Goal: Find specific page/section: Find specific page/section

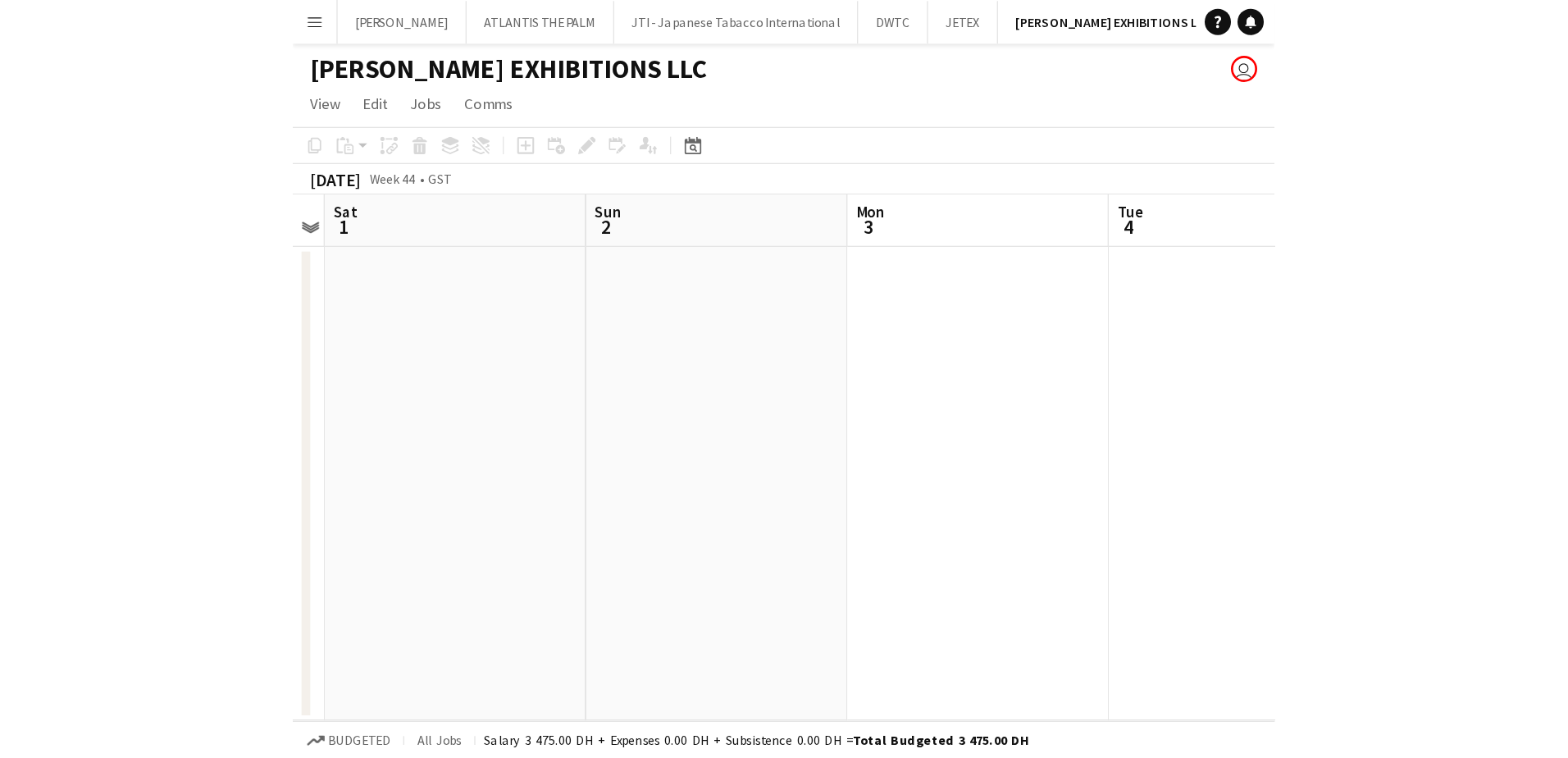
scroll to position [0, 565]
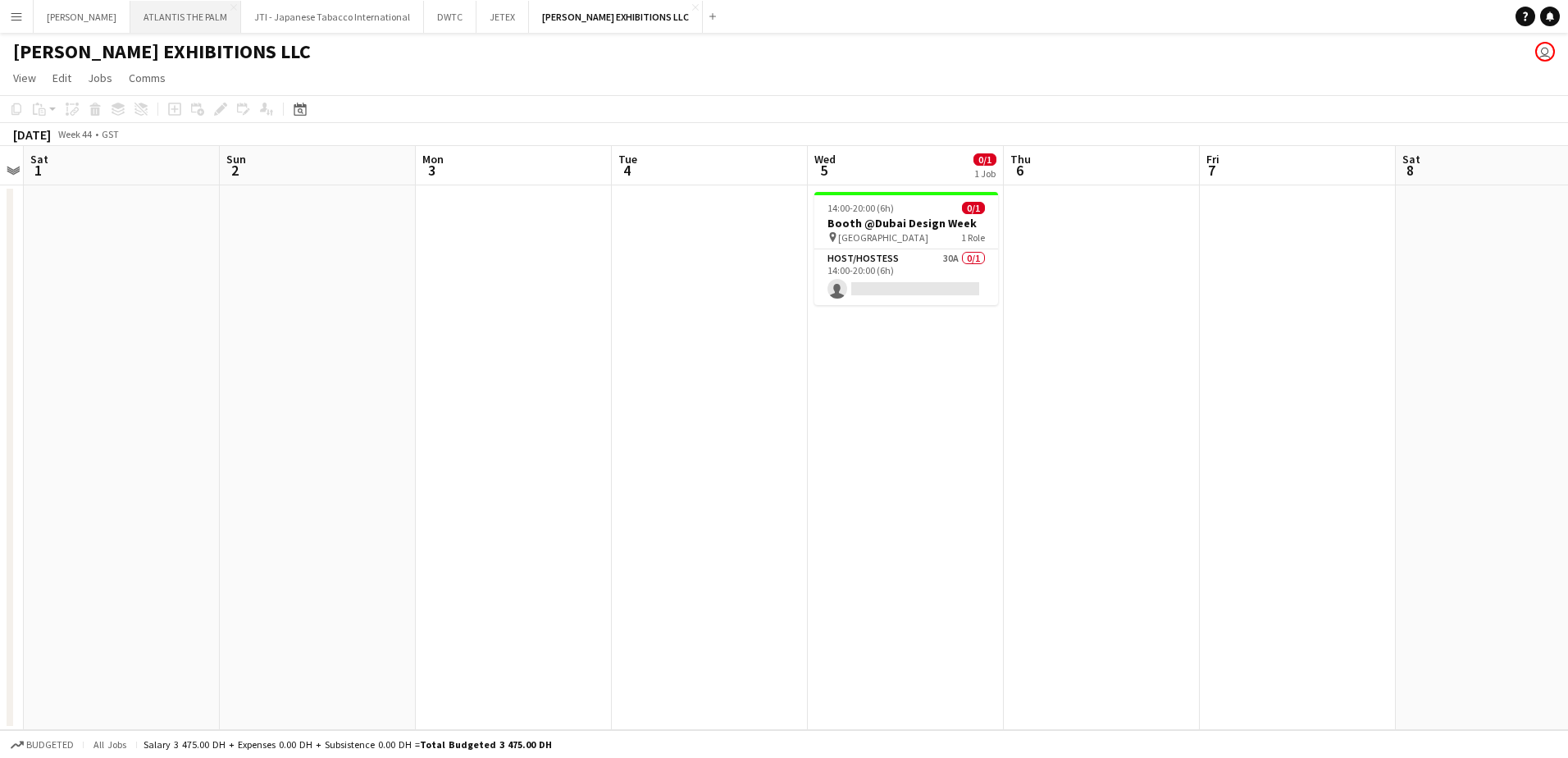
click at [141, 23] on button "ATLANTIS THE PALM Close" at bounding box center [185, 17] width 111 height 32
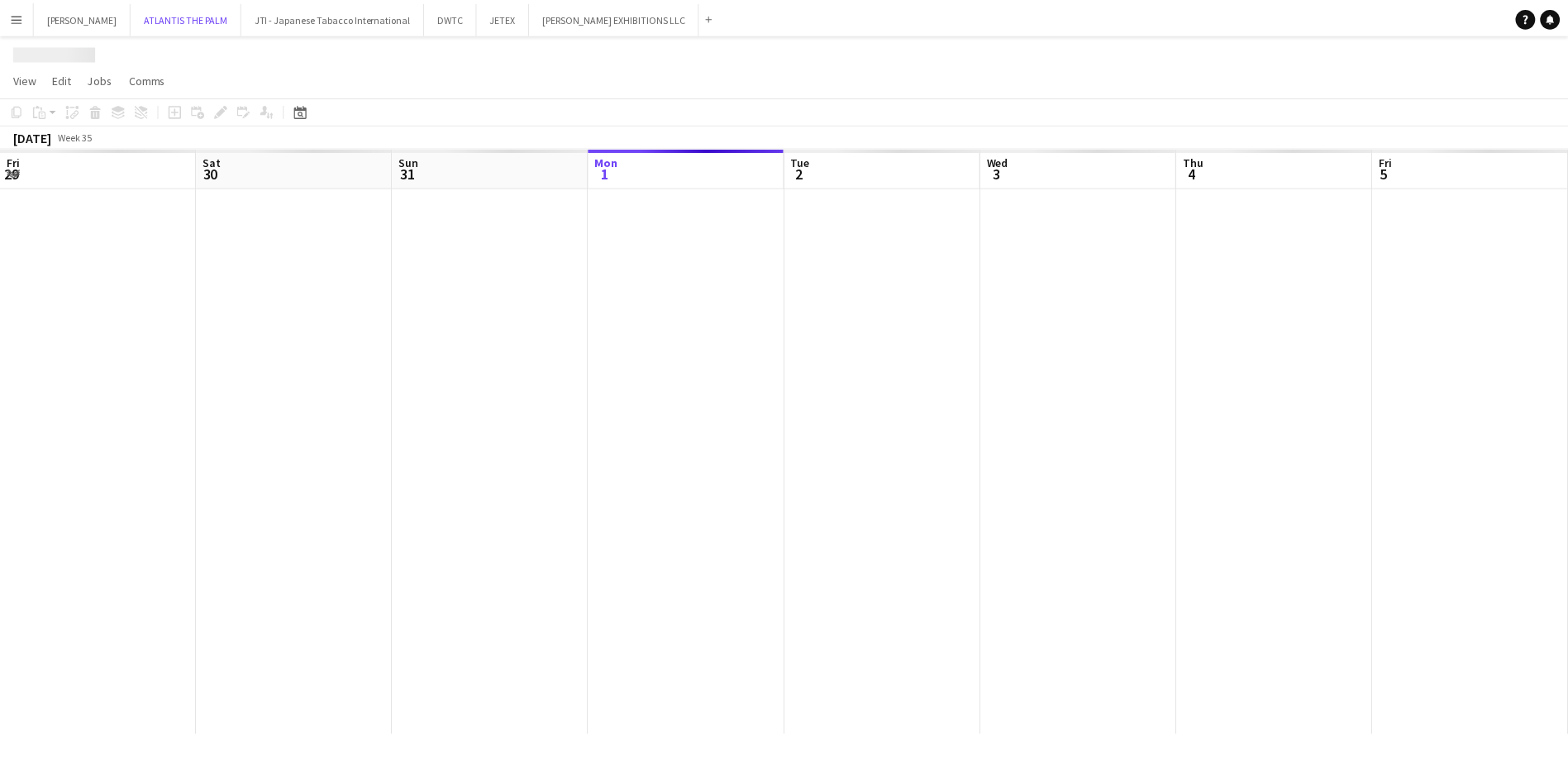
scroll to position [0, 395]
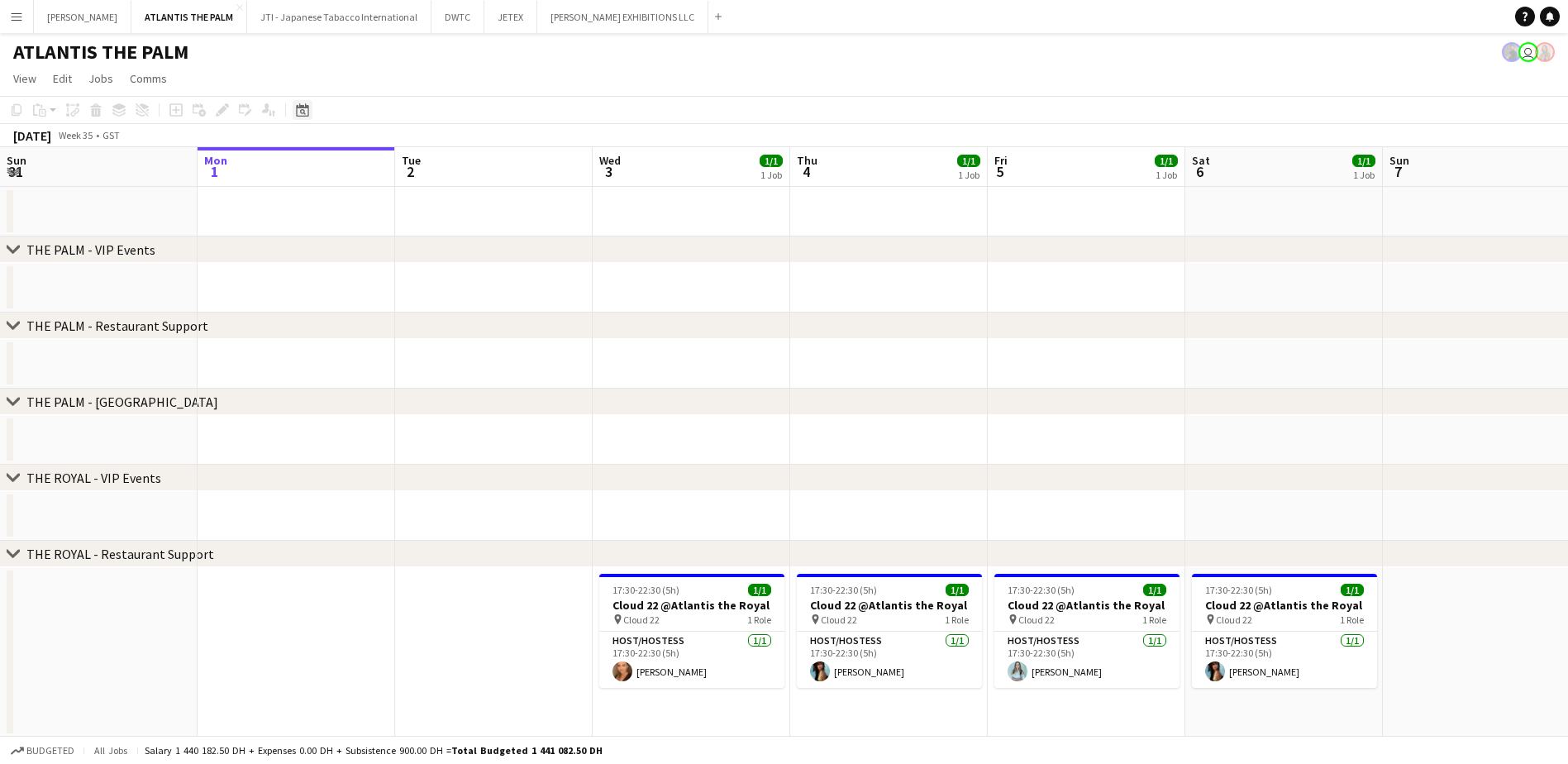
click at [306, 112] on icon "Date picker" at bounding box center [303, 110] width 13 height 13
click at [404, 167] on span "Previous month" at bounding box center [403, 166] width 33 height 33
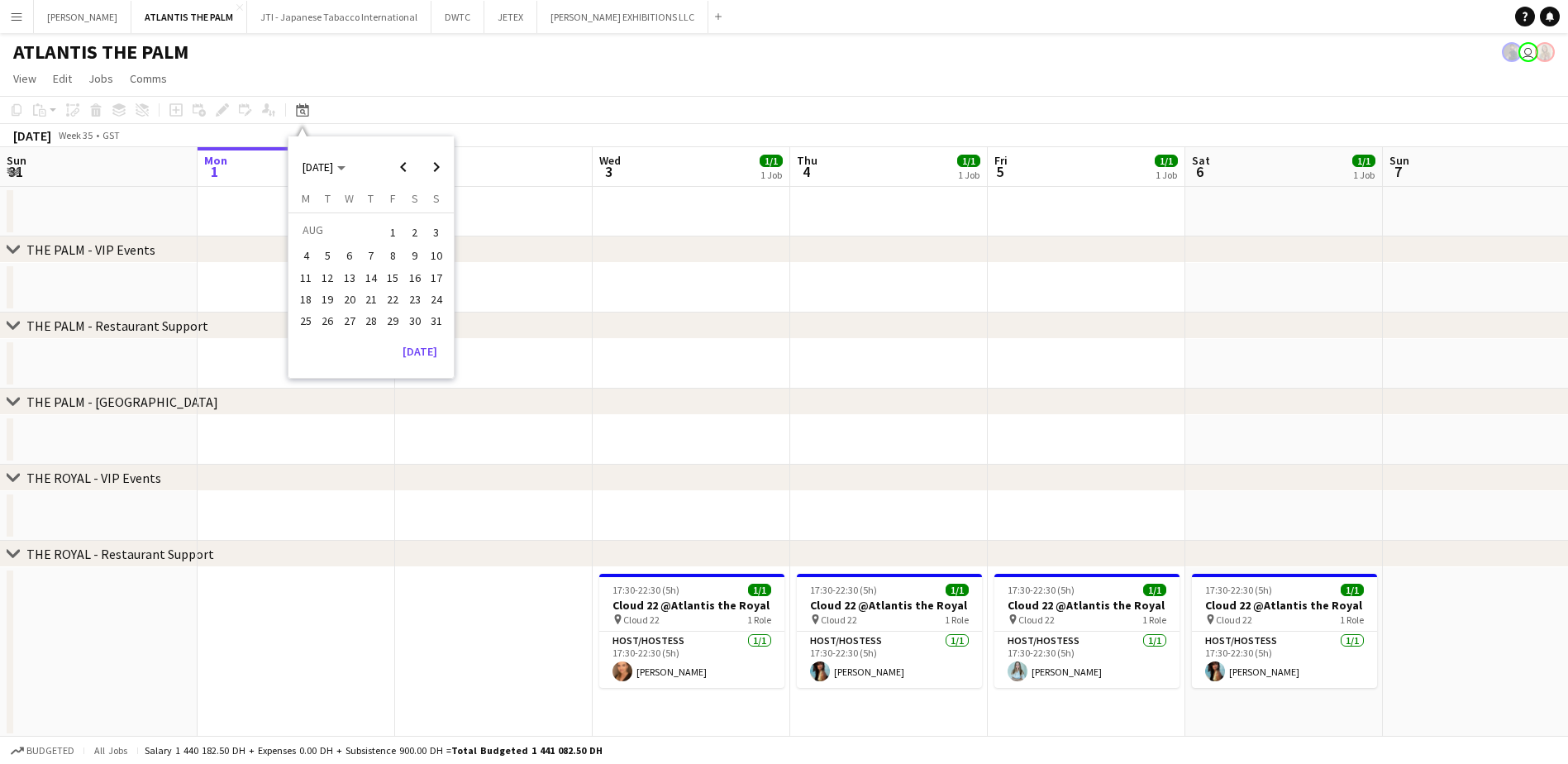
click at [387, 231] on span "1" at bounding box center [392, 233] width 20 height 24
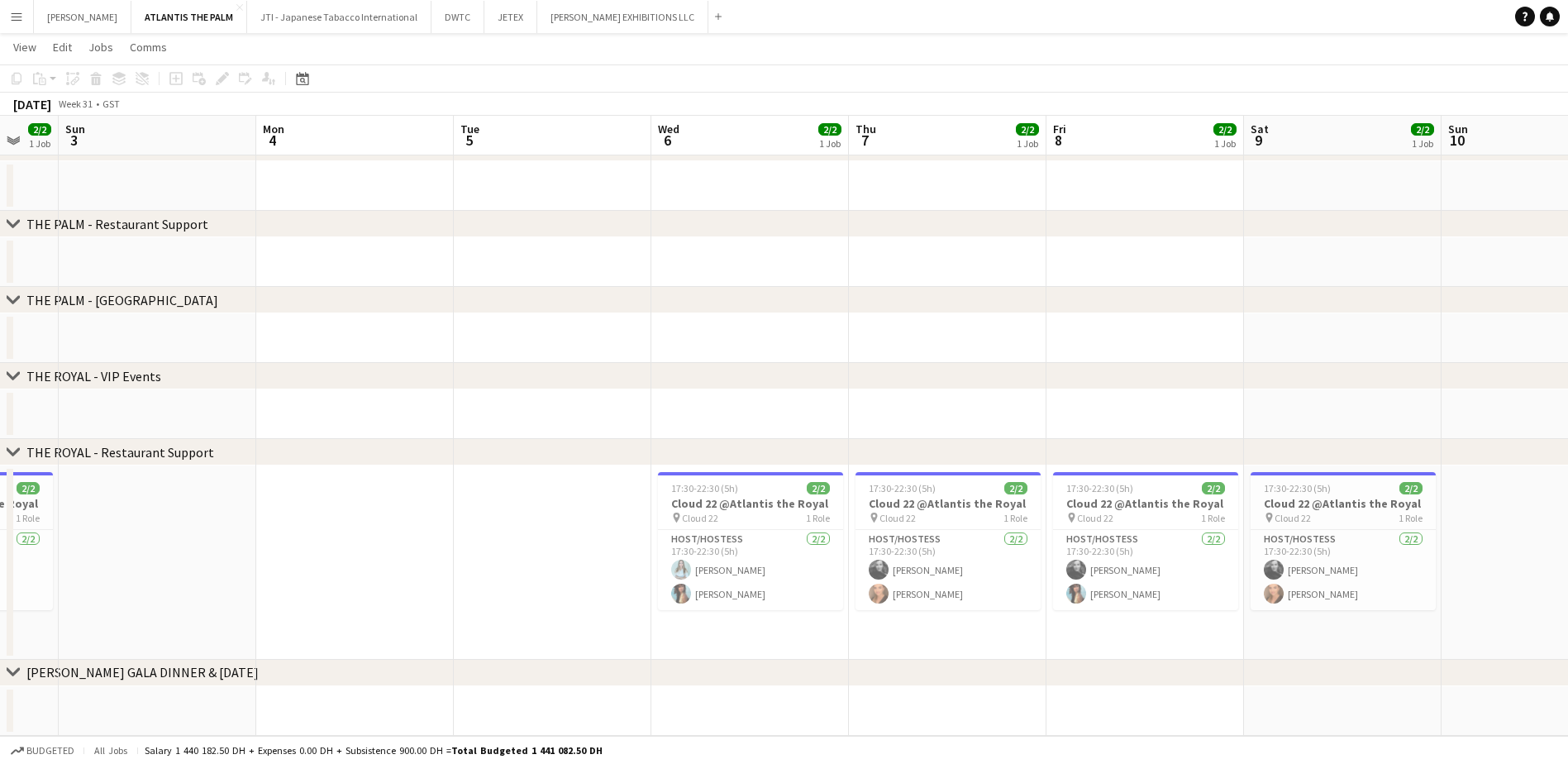
scroll to position [0, 559]
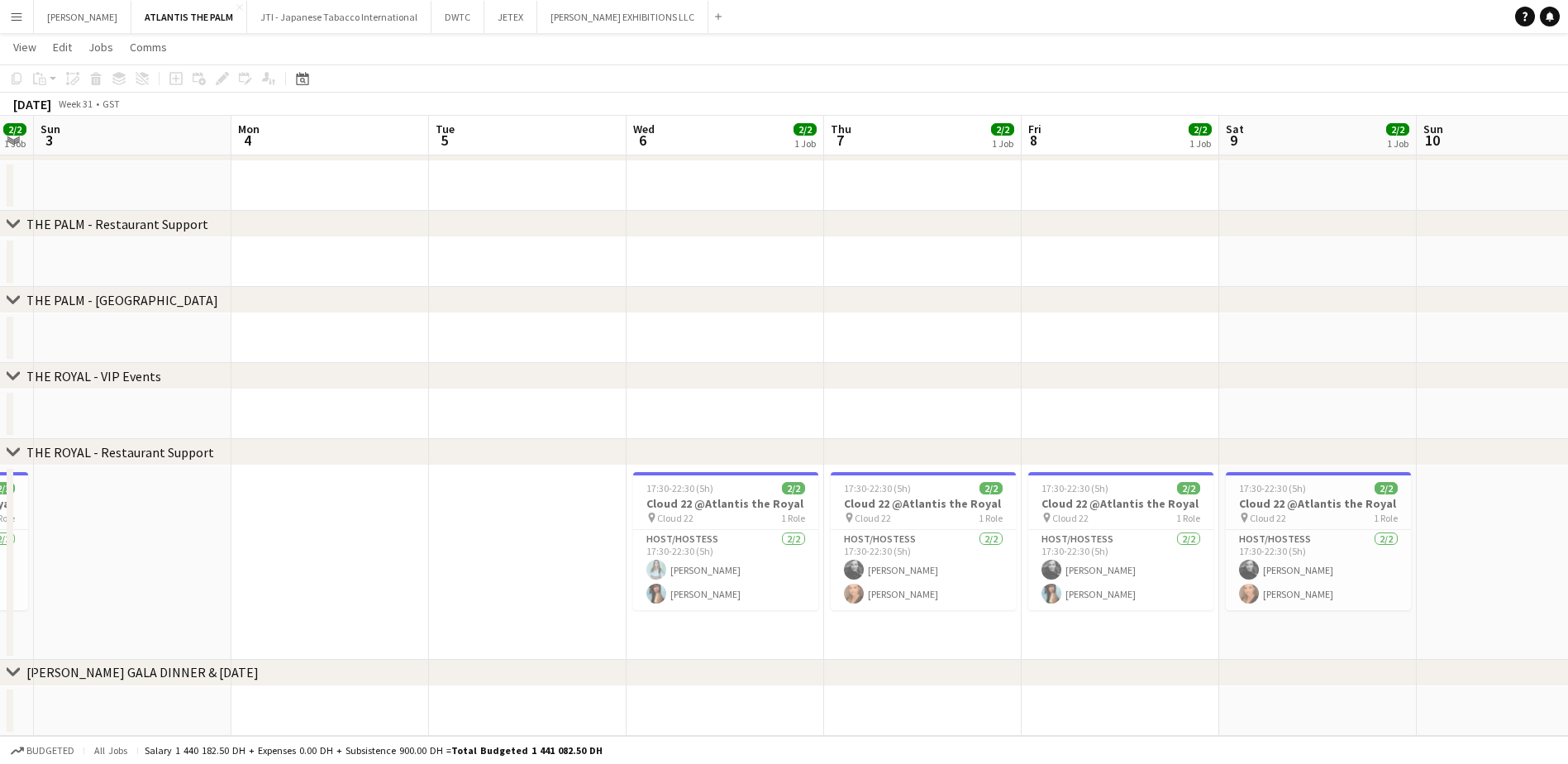
drag, startPoint x: 1278, startPoint y: 548, endPoint x: 498, endPoint y: 562, distance: 780.1
click at [498, 562] on app-calendar-viewport "Thu 31 2/2 1 Job Fri 1 2/2 1 Job Sat 2 2/2 1 Job Sun 3 Mon 4 Tue 5 Wed 6 2/2 1 …" at bounding box center [784, 350] width 1568 height 772
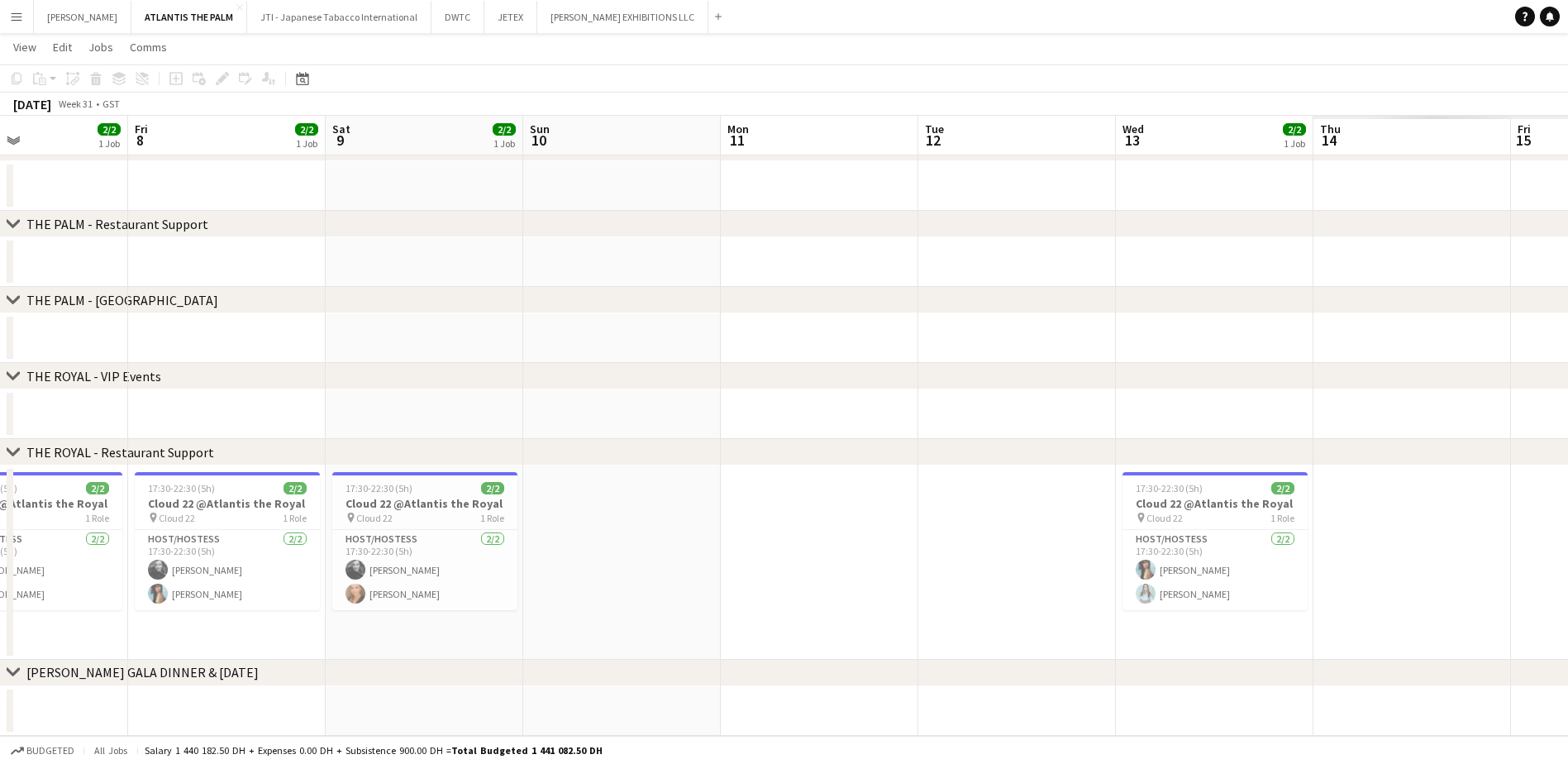
drag, startPoint x: 1470, startPoint y: 544, endPoint x: 378, endPoint y: 583, distance: 1092.7
click at [378, 583] on app-calendar-viewport "Mon 4 Tue 5 Wed 6 2/2 1 Job Thu 7 2/2 1 Job Fri 8 2/2 1 Job Sat 9 2/2 1 Job Sun…" at bounding box center [784, 350] width 1568 height 772
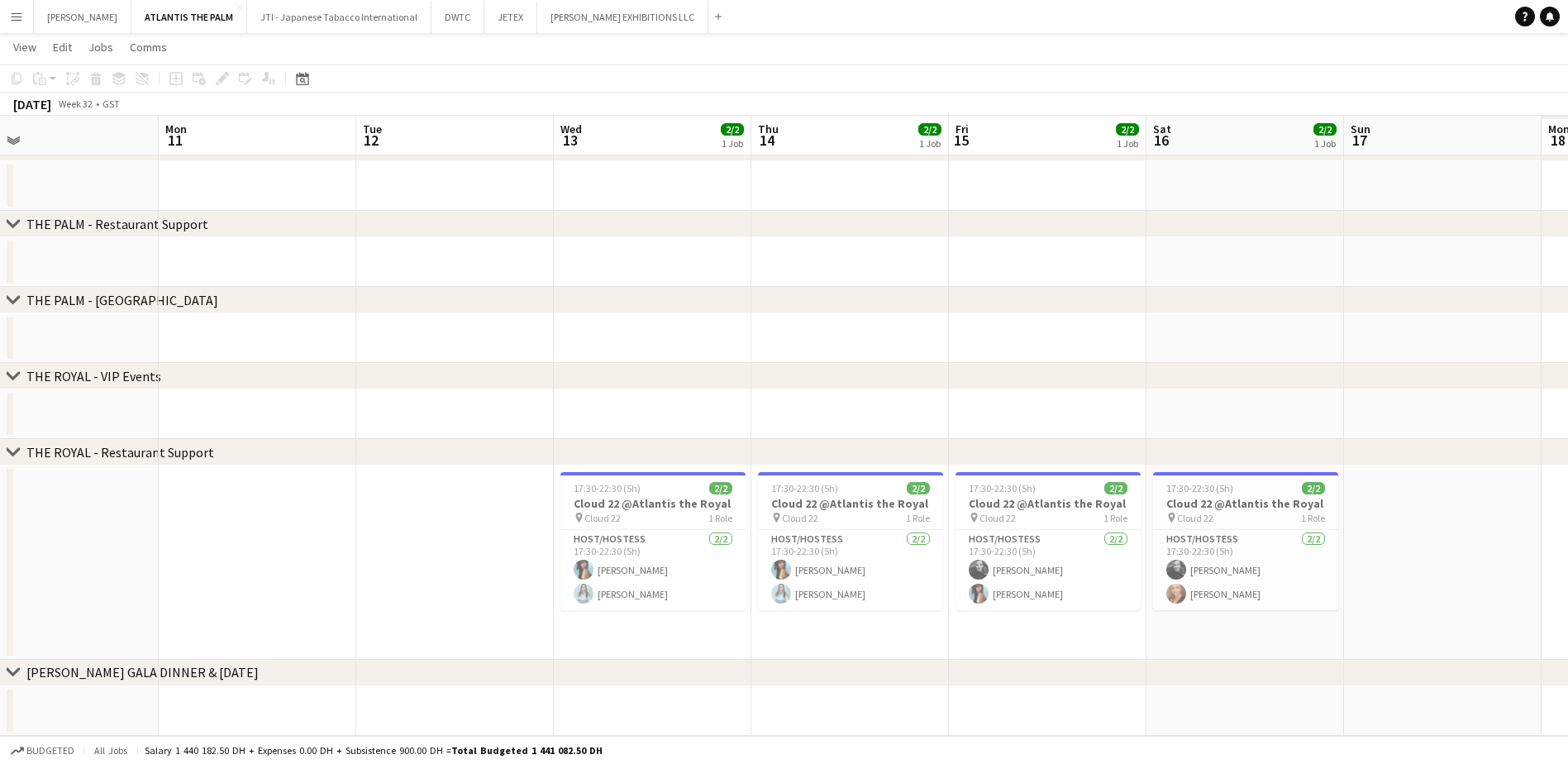
scroll to position [0, 642]
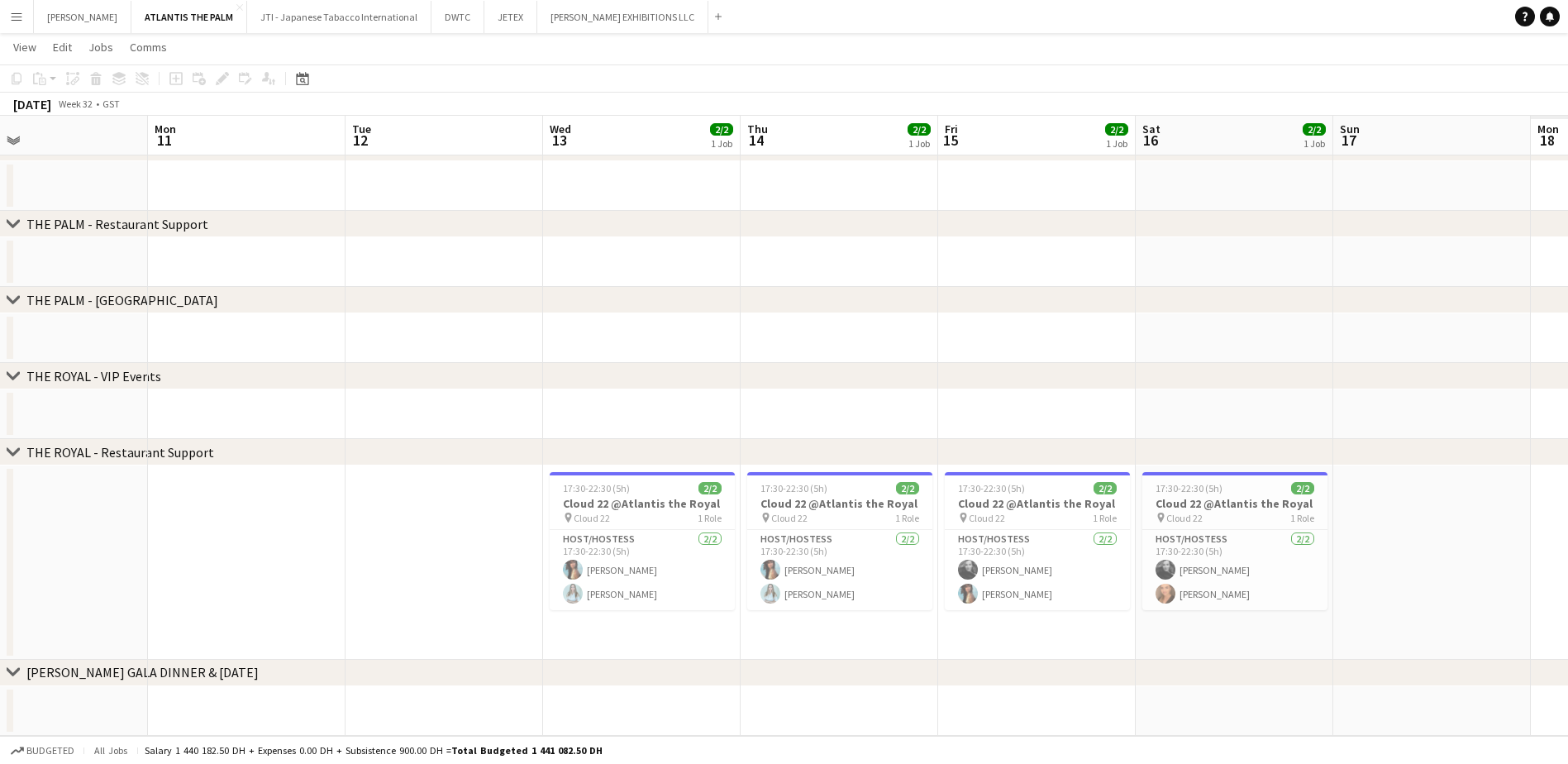
drag, startPoint x: 652, startPoint y: 572, endPoint x: 276, endPoint y: 603, distance: 377.3
click at [276, 584] on app-calendar-viewport "Thu 7 2/2 1 Job Fri 8 2/2 1 Job Sat 9 2/2 1 Job Sun 10 Mon 11 Tue 12 Wed 13 2/2…" at bounding box center [784, 350] width 1568 height 772
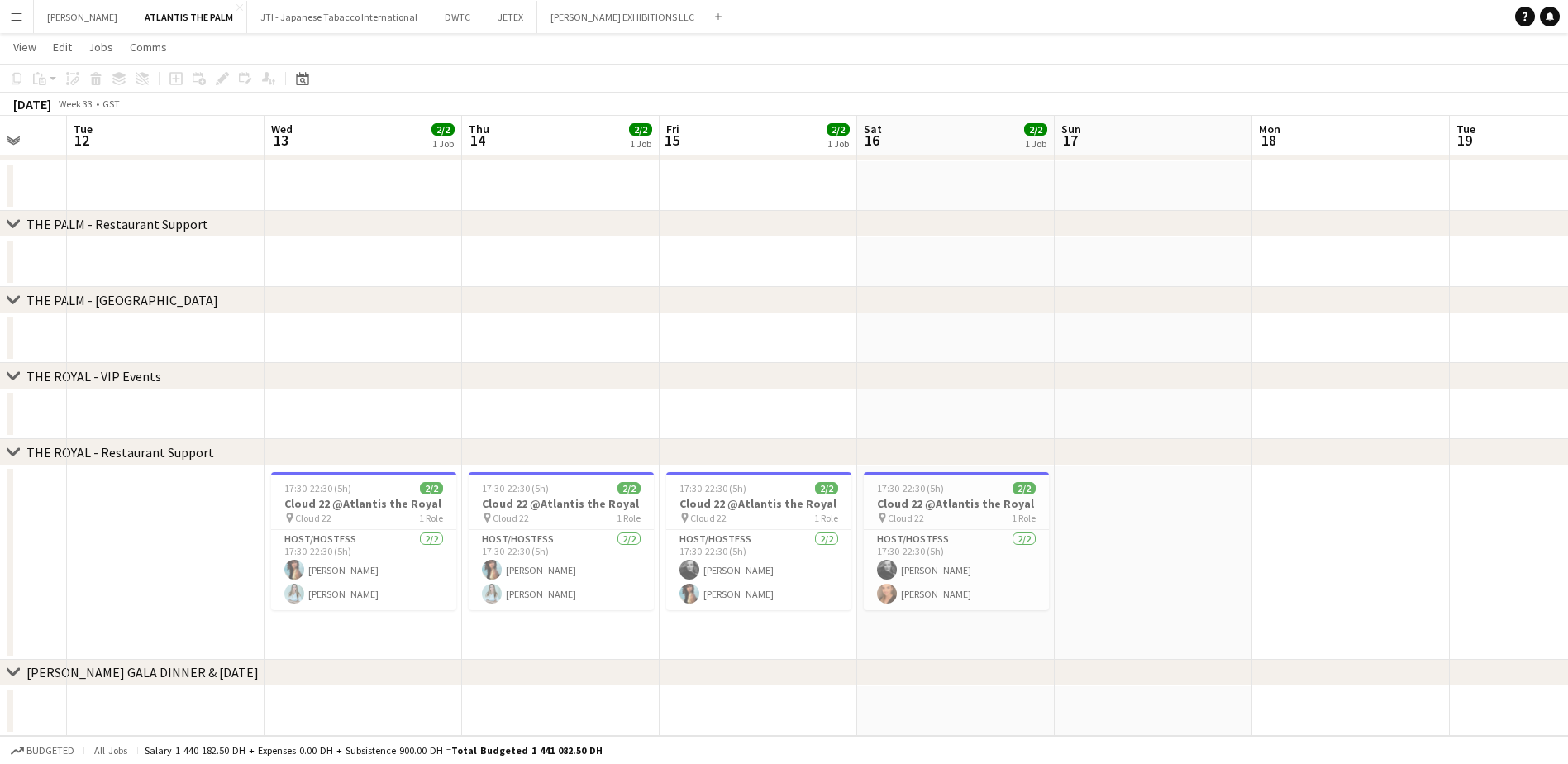
drag, startPoint x: 1427, startPoint y: 608, endPoint x: 699, endPoint y: 677, distance: 731.3
click at [699, 584] on div "chevron-right THE PALM - VIP Events chevron-right THE PALM - Restaurant Support…" at bounding box center [784, 350] width 1568 height 772
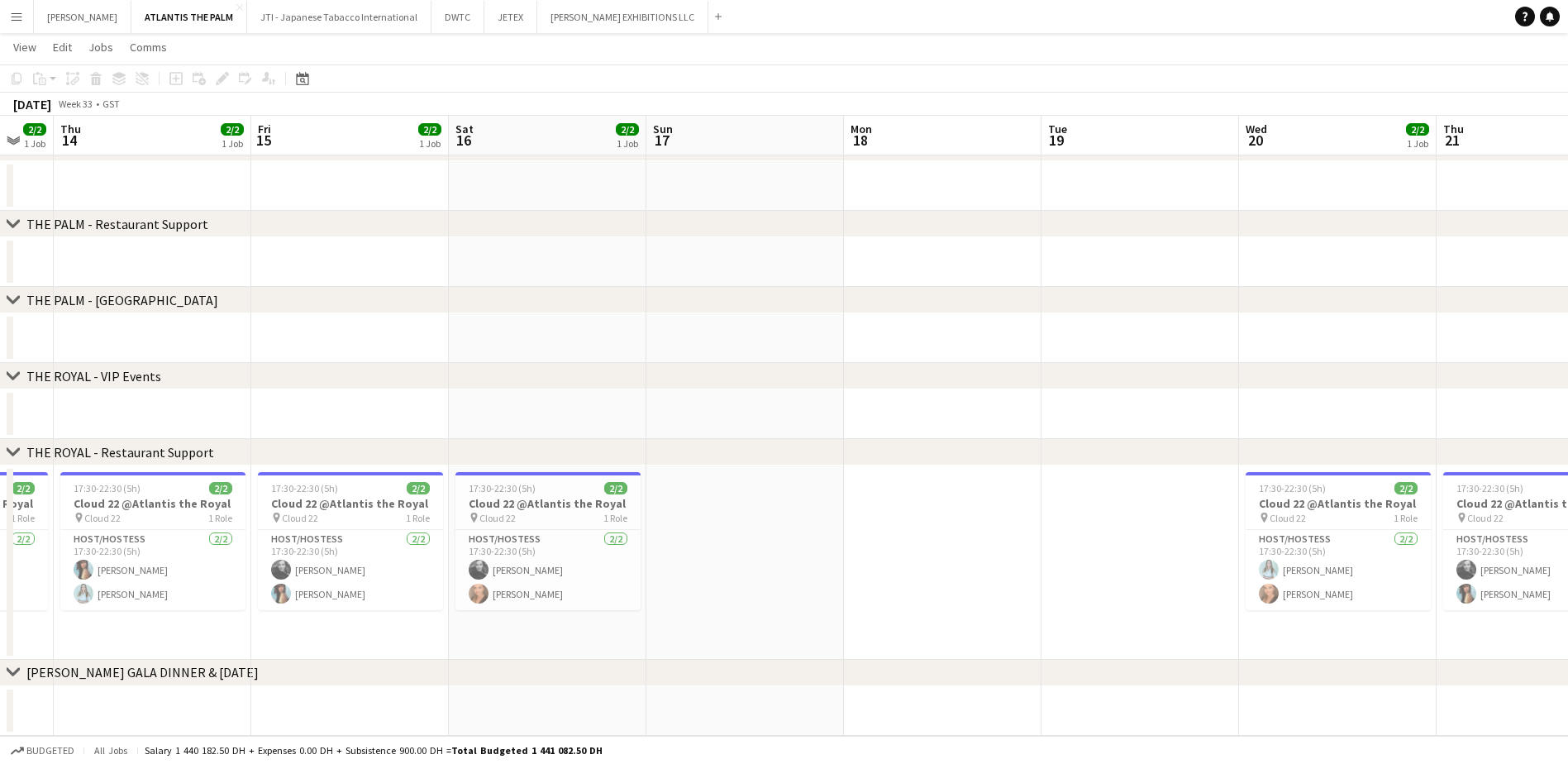
drag, startPoint x: 1196, startPoint y: 566, endPoint x: 745, endPoint y: 573, distance: 451.1
click at [745, 573] on app-calendar-viewport "Mon 11 Tue 12 Wed 13 2/2 1 Job Thu 14 2/2 1 Job Fri 15 2/2 1 Job Sat 16 2/2 1 J…" at bounding box center [784, 350] width 1568 height 772
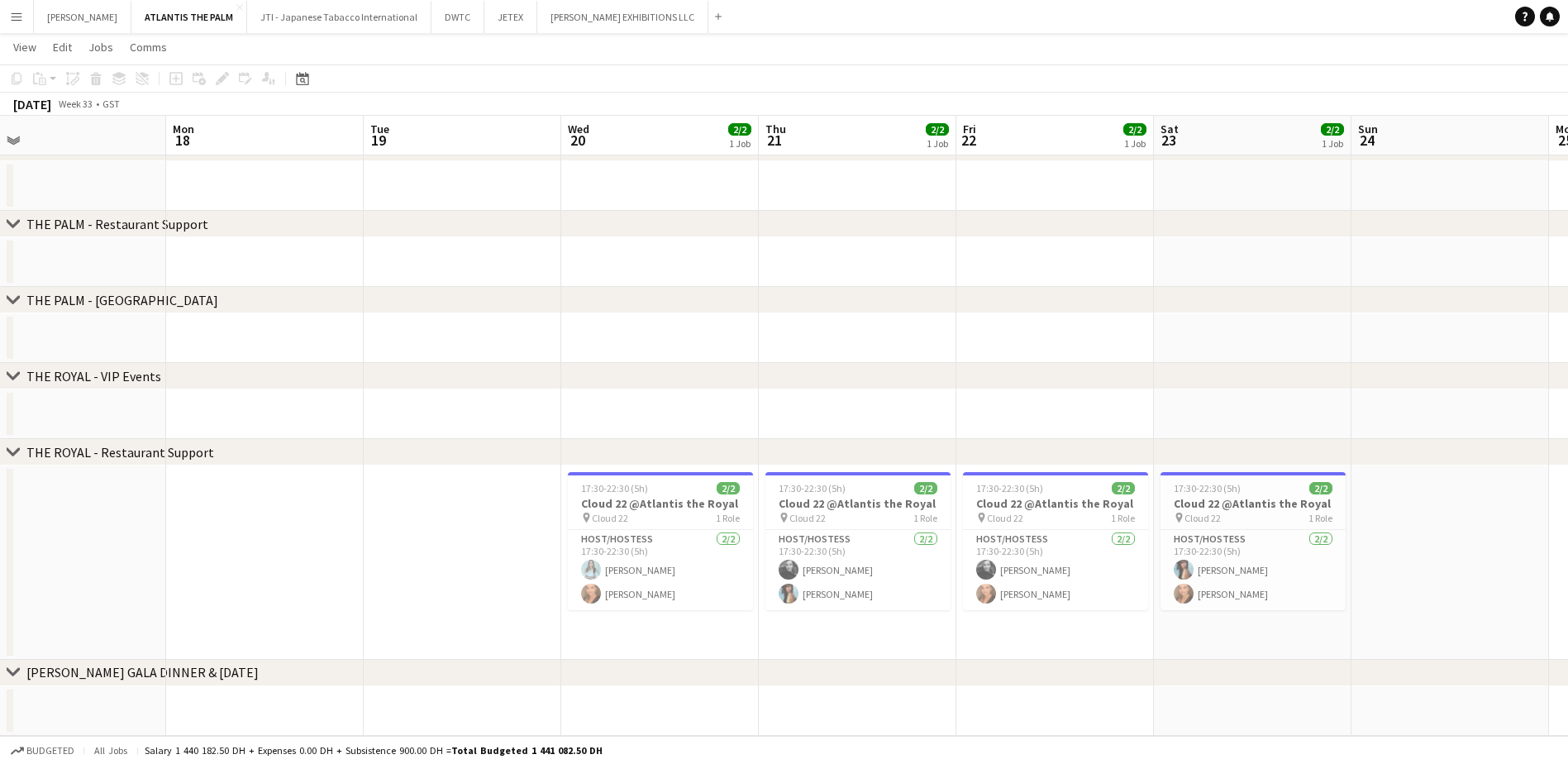
scroll to position [0, 624]
drag, startPoint x: 937, startPoint y: 611, endPoint x: 456, endPoint y: 603, distance: 481.1
click at [456, 584] on app-calendar-viewport "Thu 14 2/2 1 Job Fri 15 2/2 1 Job Sat 16 2/2 1 Job Sun 17 Mon 18 Tue 19 Wed 20 …" at bounding box center [784, 350] width 1568 height 772
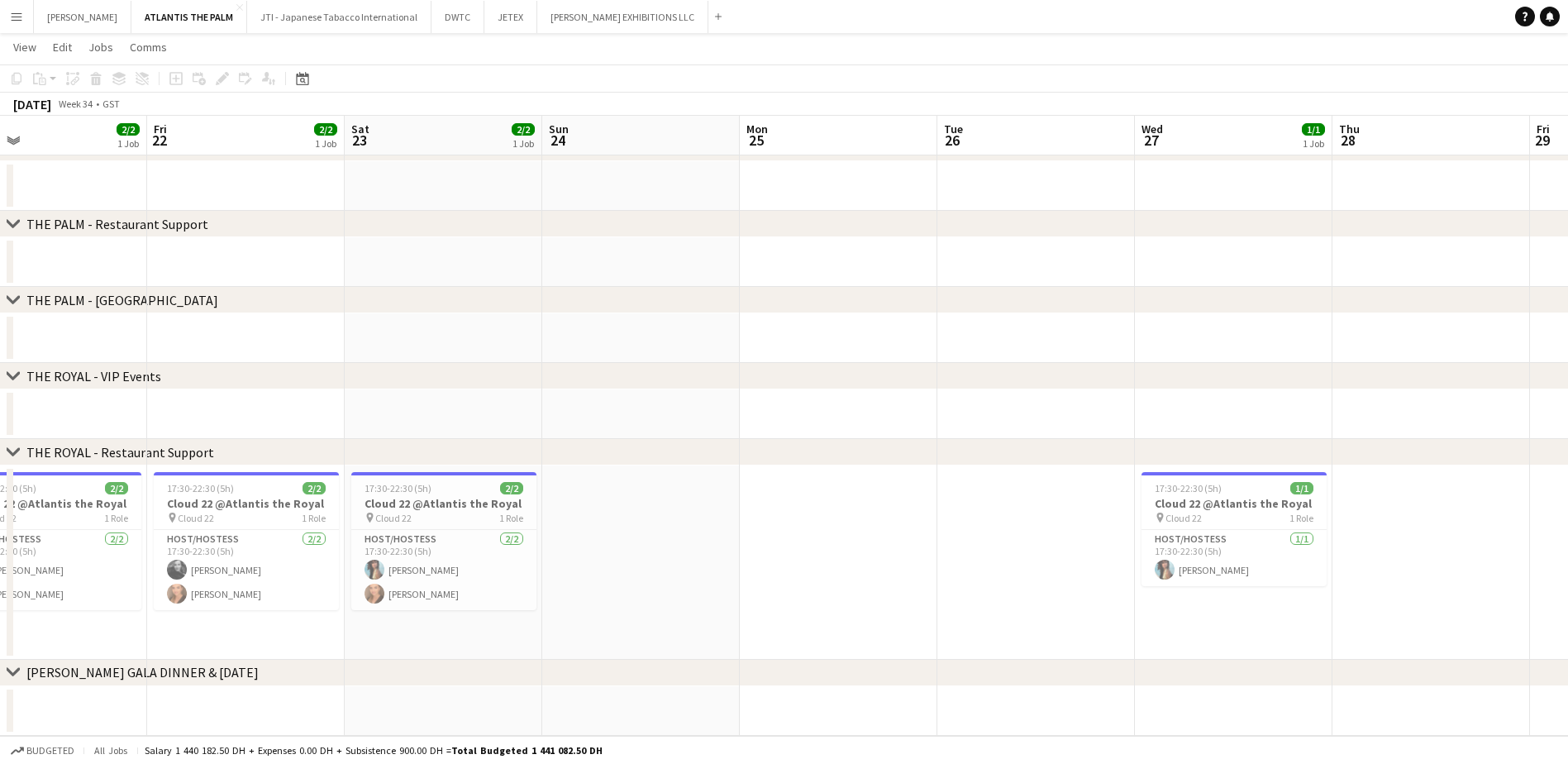
drag, startPoint x: 1501, startPoint y: 610, endPoint x: 634, endPoint y: 665, distance: 868.7
click at [634, 584] on div "chevron-right THE PALM - VIP Events chevron-right THE PALM - Restaurant Support…" at bounding box center [784, 350] width 1568 height 772
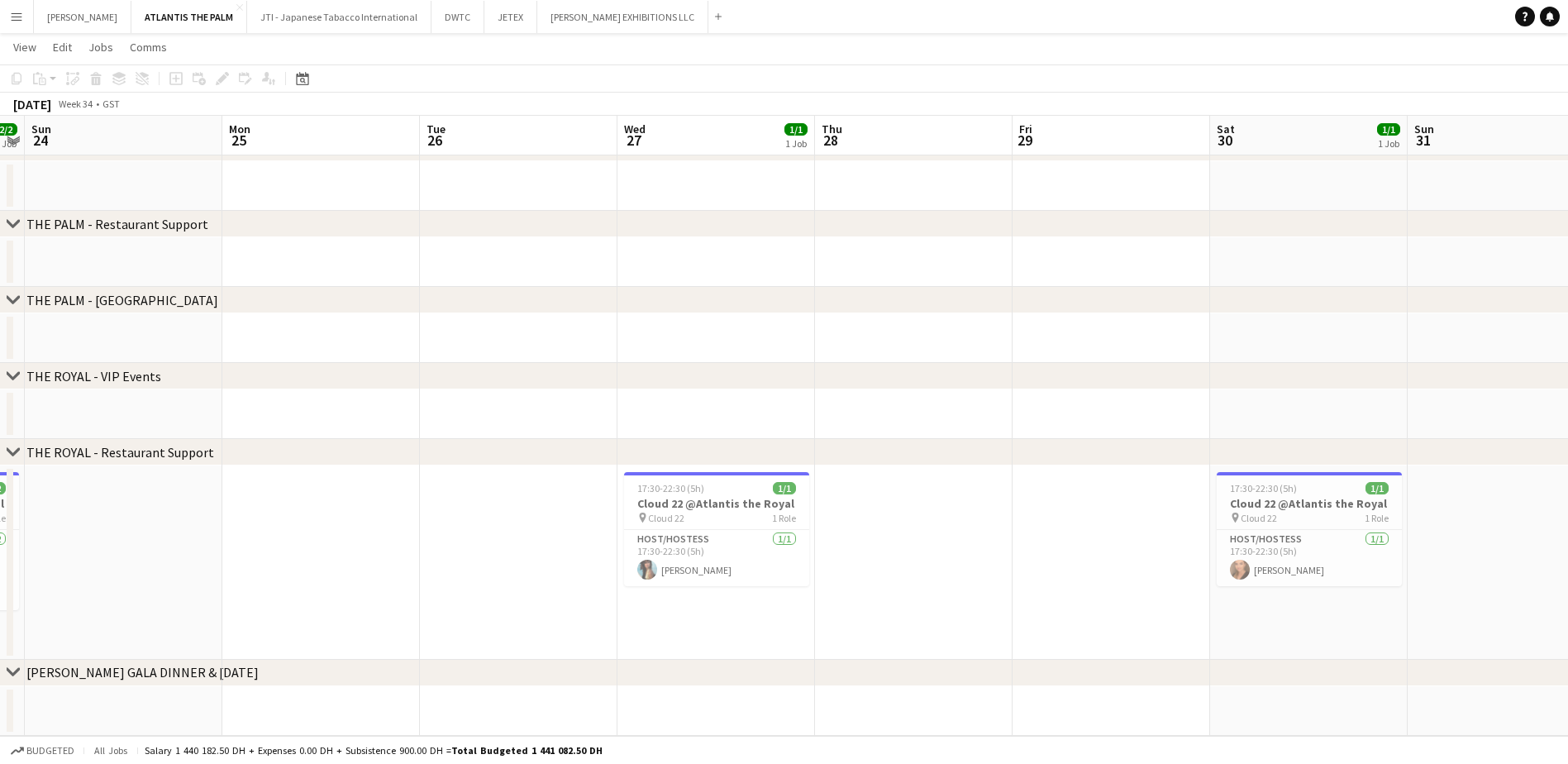
scroll to position [0, 570]
drag, startPoint x: 1060, startPoint y: 645, endPoint x: 540, endPoint y: 646, distance: 520.0
click at [540, 584] on app-calendar-viewport "Thu 21 2/2 1 Job Fri 22 2/2 1 Job Sat 23 2/2 1 Job Sun 24 Mon 25 Tue 26 Wed 27 …" at bounding box center [784, 350] width 1568 height 772
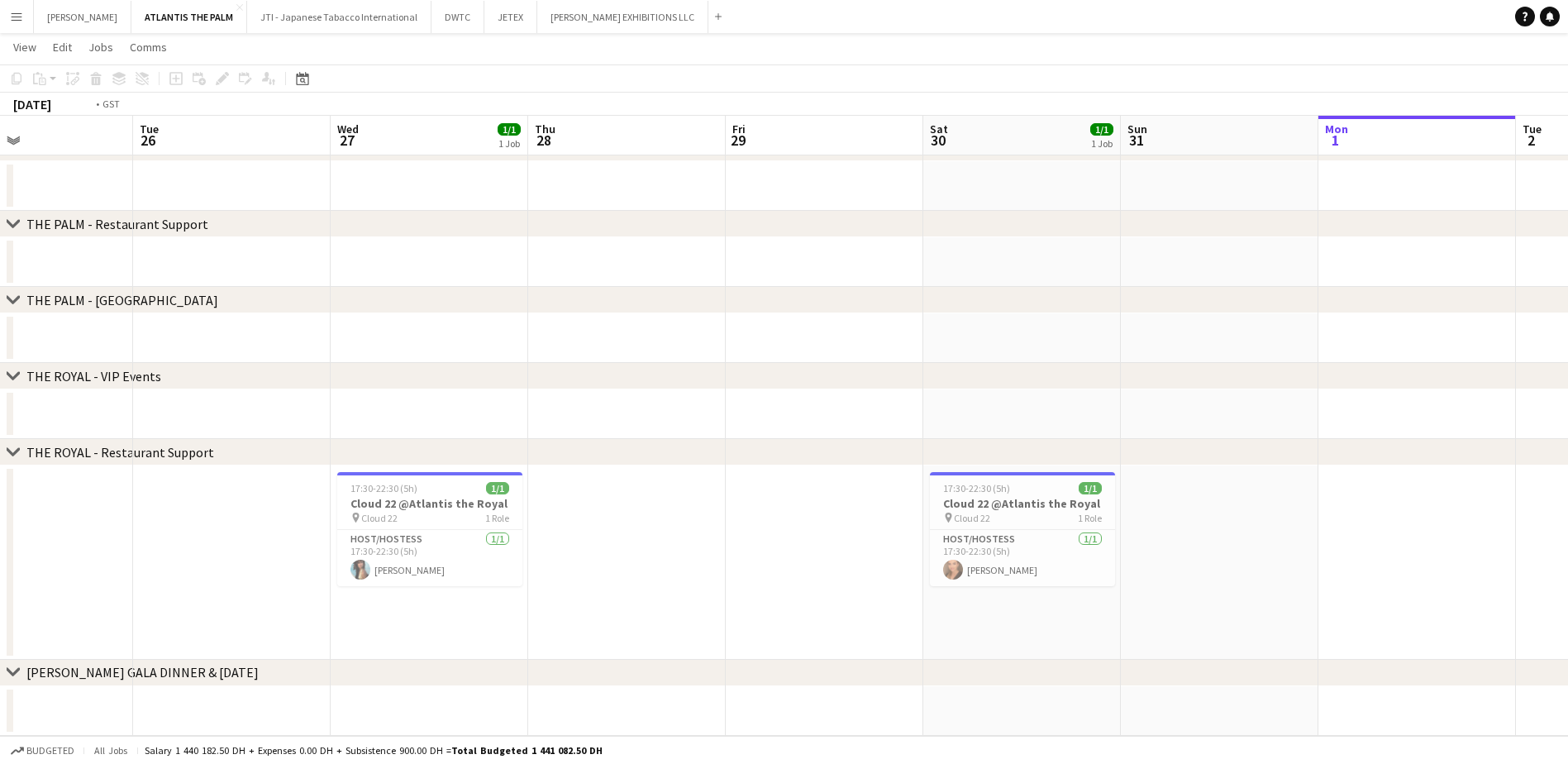
scroll to position [0, 404]
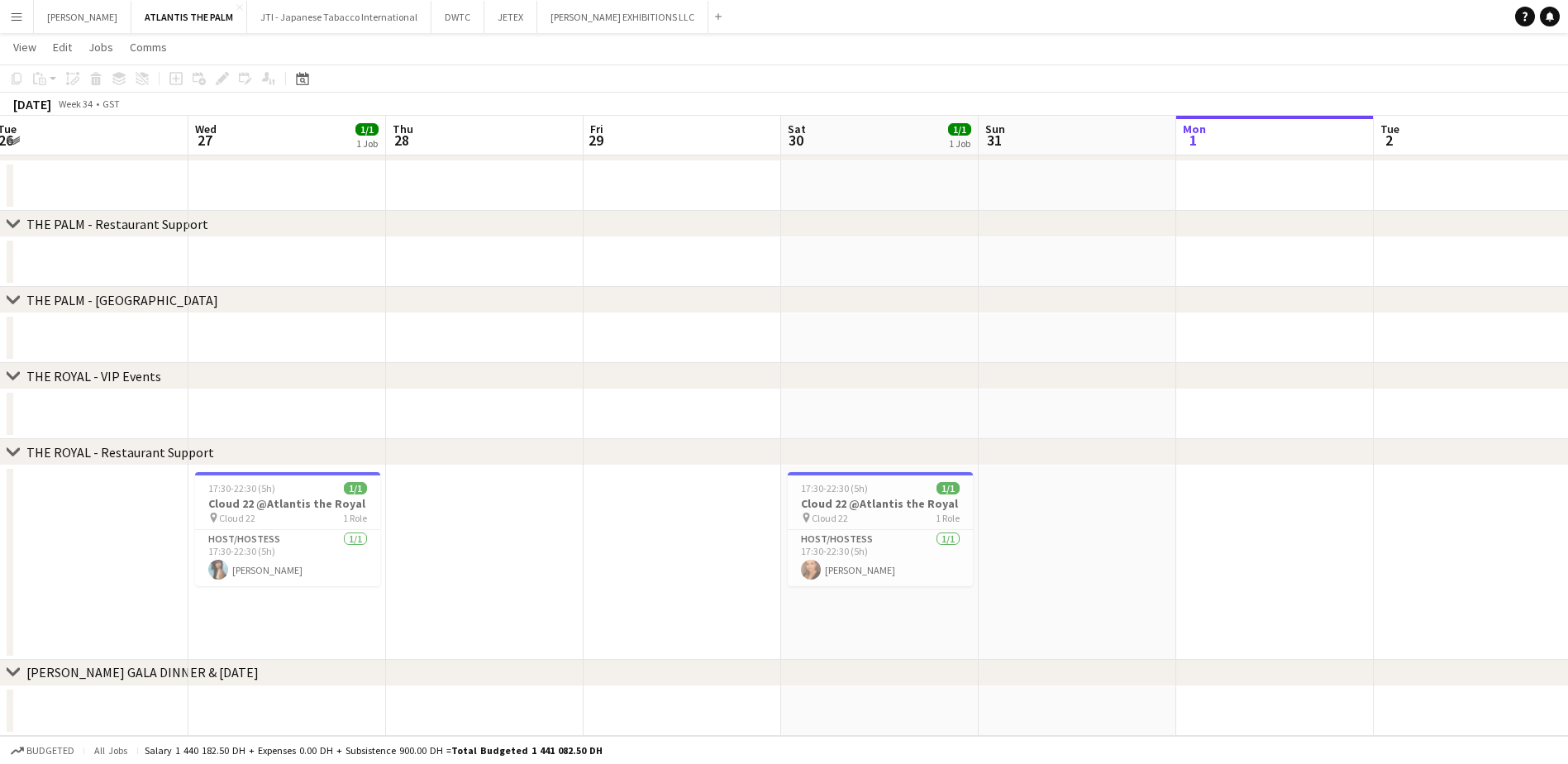
drag, startPoint x: 1431, startPoint y: 583, endPoint x: 1004, endPoint y: 688, distance: 439.7
click at [1004, 584] on app-calendar-viewport "Sun 24 Mon 25 Tue 26 Wed 27 1/1 1 Job Thu 28 Fri 29 Sat 30 1/1 1 Job Sun 31 Mon…" at bounding box center [784, 350] width 1568 height 772
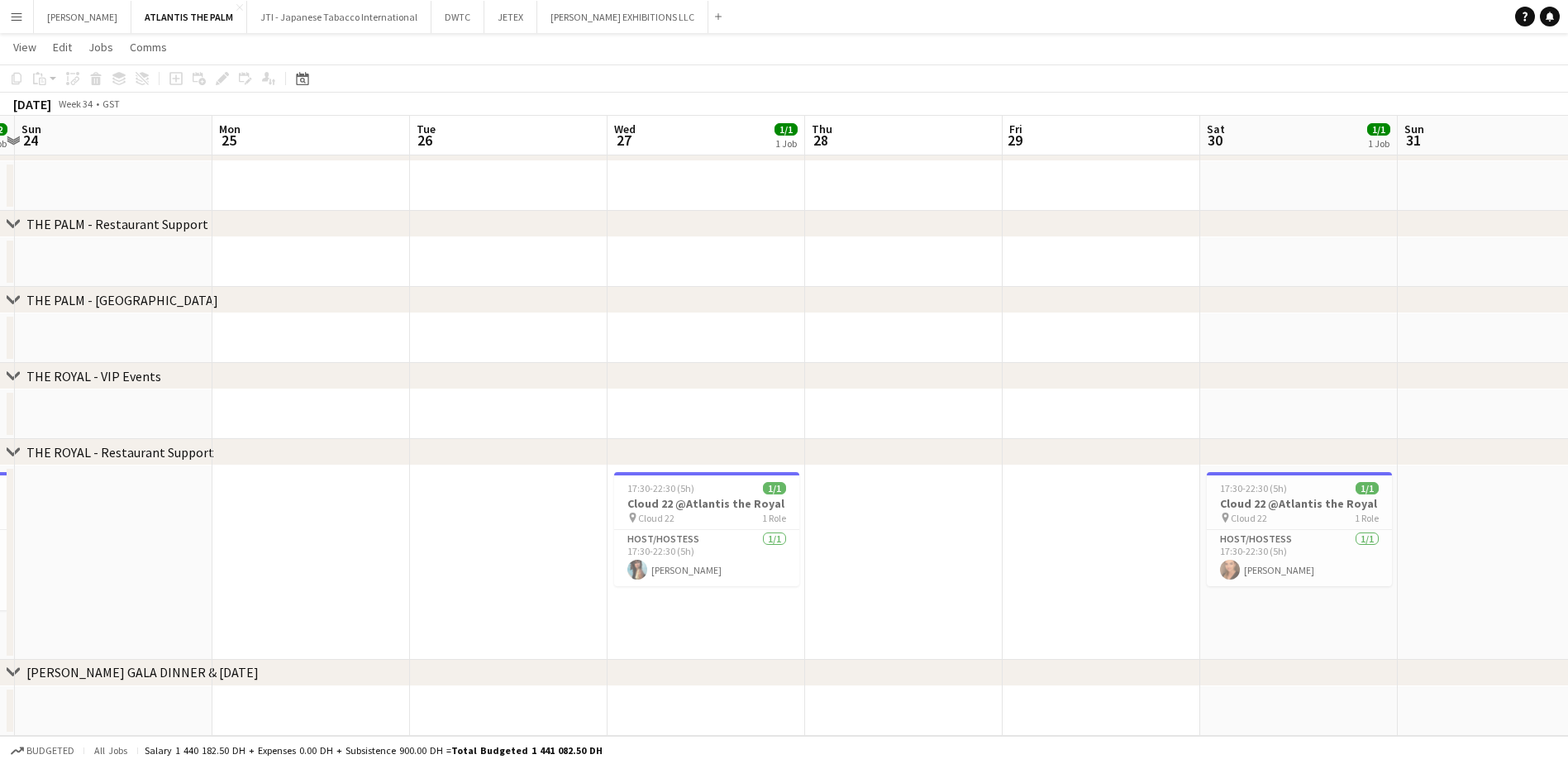
drag, startPoint x: 697, startPoint y: 614, endPoint x: 416, endPoint y: 643, distance: 282.5
click at [691, 584] on app-calendar-viewport "Fri 22 2/2 1 Job Sat 23 2/2 1 Job Sun 24 Mon 25 Tue 26 Wed 27 1/1 1 Job Thu 28 …" at bounding box center [784, 350] width 1568 height 772
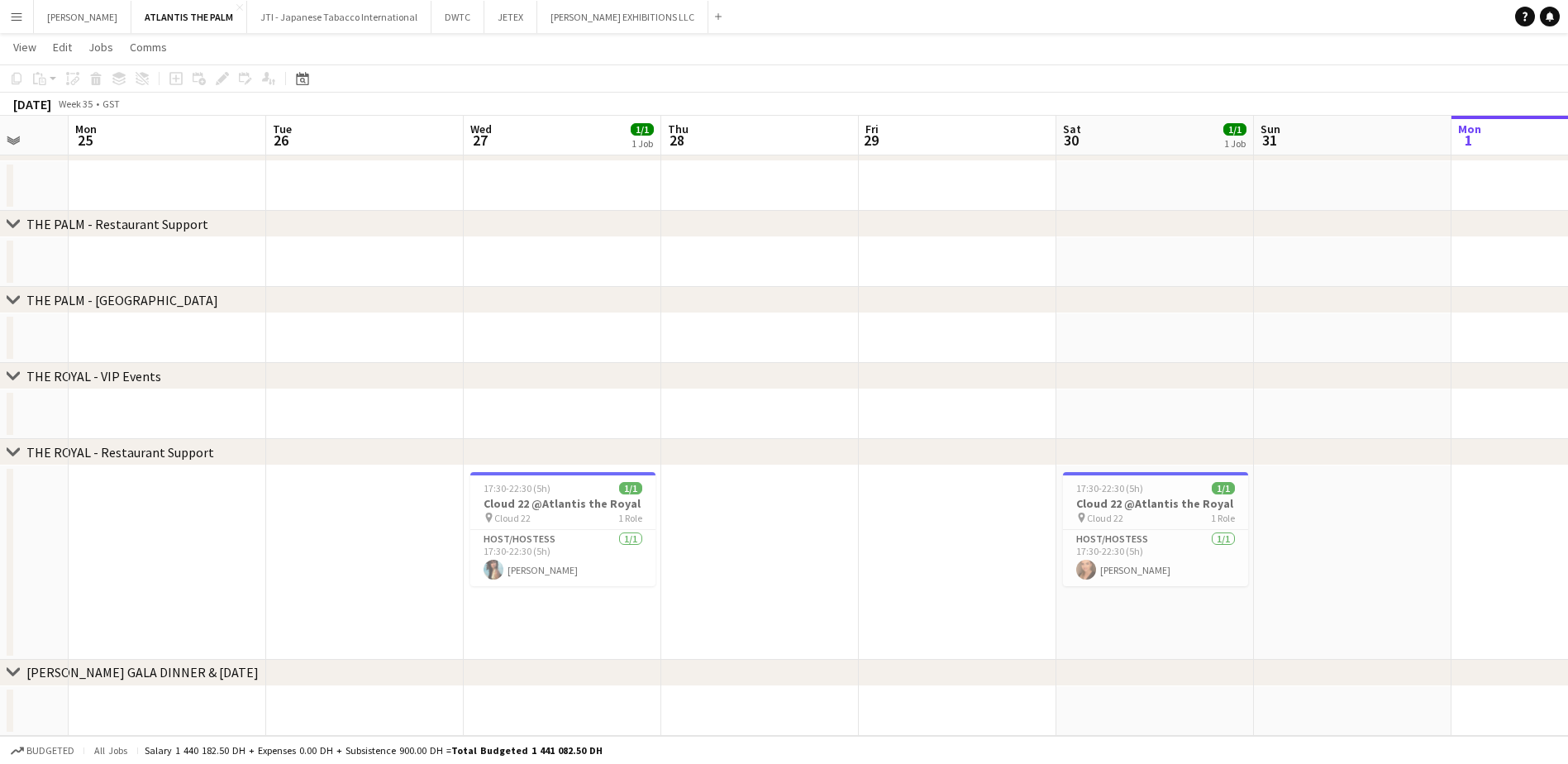
drag, startPoint x: 280, startPoint y: 645, endPoint x: 701, endPoint y: 612, distance: 422.3
click at [750, 584] on app-calendar-viewport "Fri 22 2/2 1 Job Sat 23 2/2 1 Job Sun 24 Mon 25 Tue 26 Wed 27 1/1 1 Job Thu 28 …" at bounding box center [784, 350] width 1568 height 772
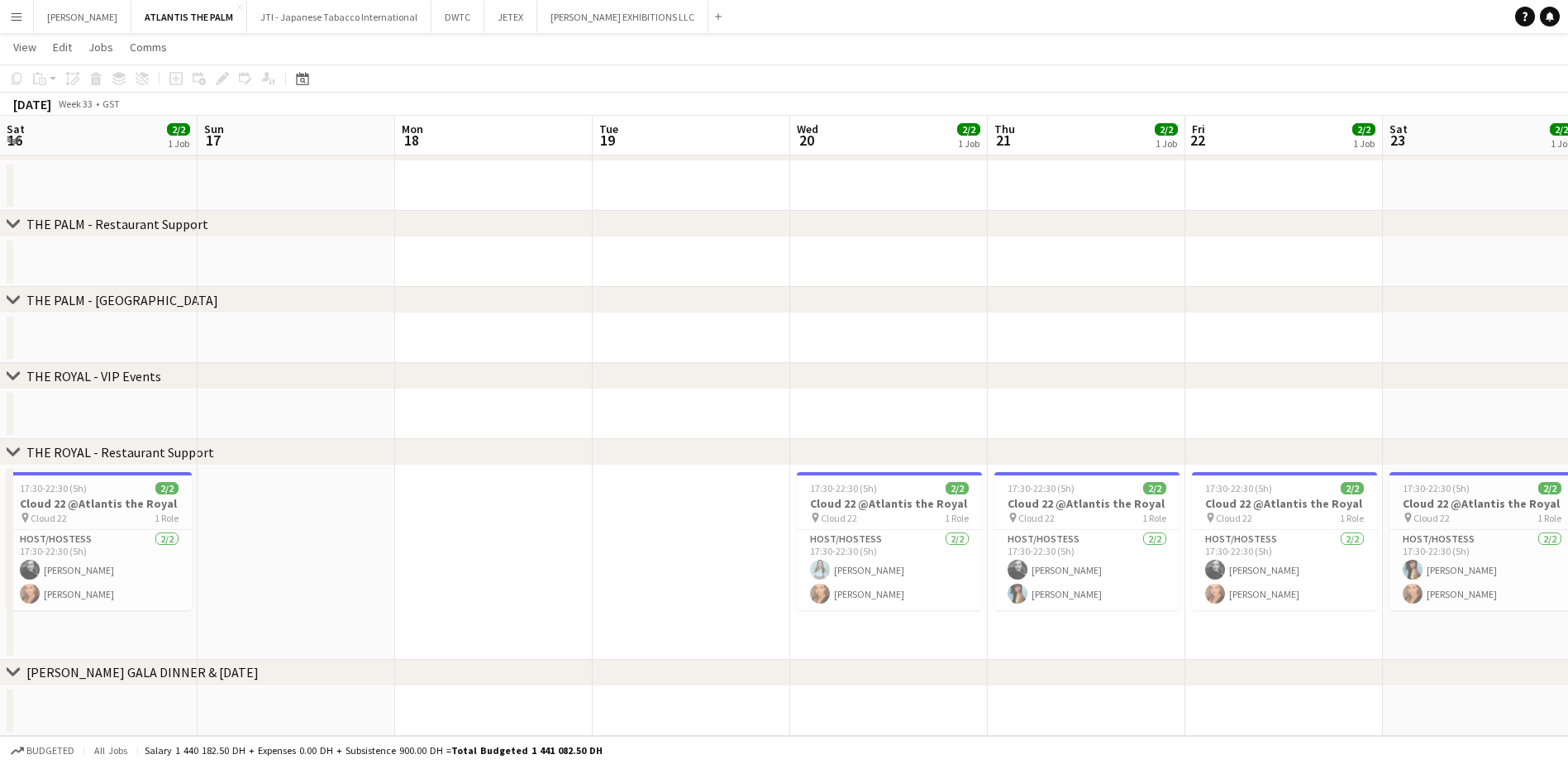
drag, startPoint x: 424, startPoint y: 608, endPoint x: 1397, endPoint y: 563, distance: 974.0
click at [1262, 563] on app-calendar-viewport "Thu 14 2/2 1 Job Fri 15 2/2 1 Job Sat 16 2/2 1 Job Sun 17 Mon 18 Tue 19 Wed 20 …" at bounding box center [784, 350] width 1568 height 772
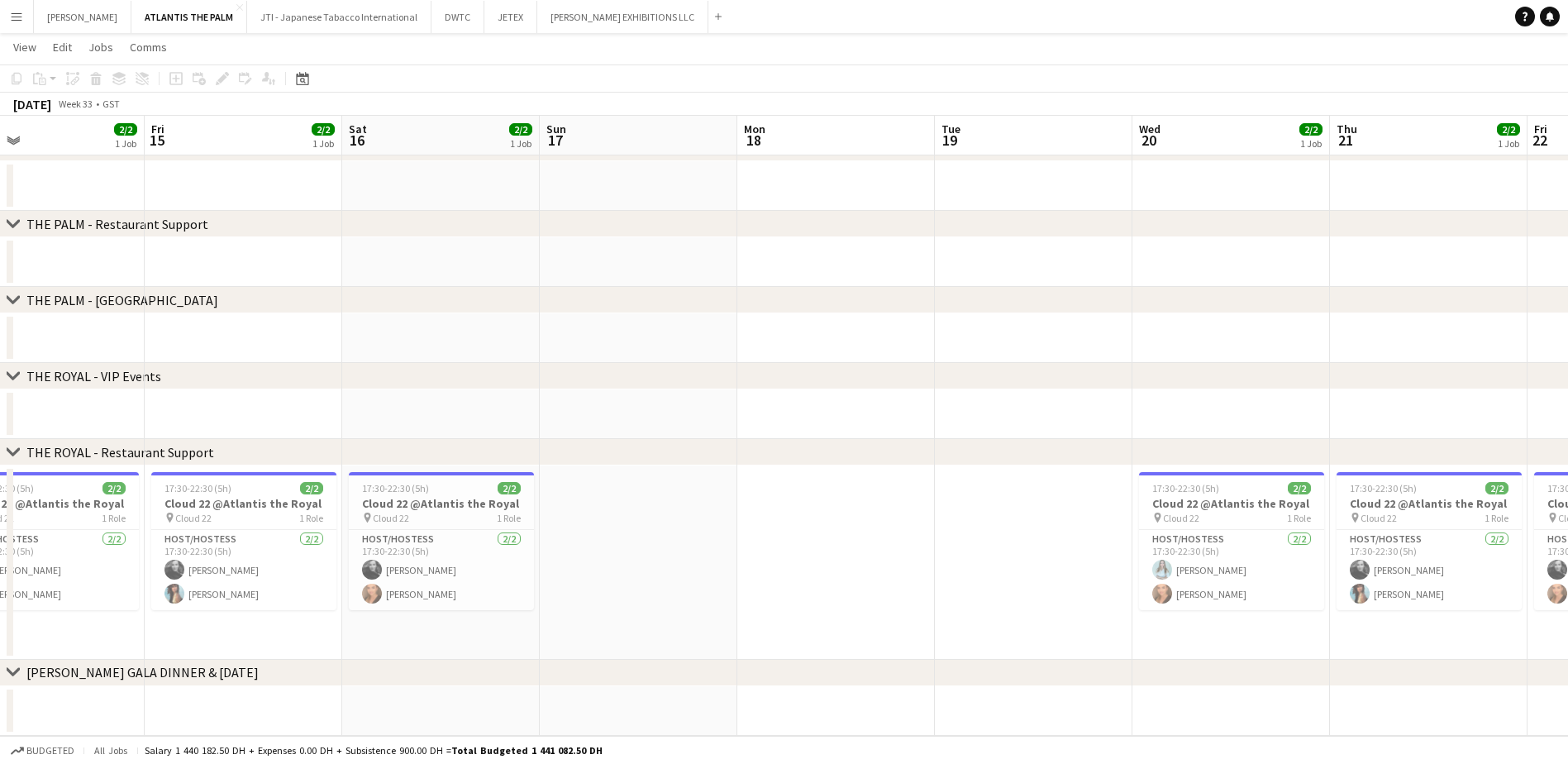
drag, startPoint x: 689, startPoint y: 572, endPoint x: 954, endPoint y: 521, distance: 269.9
click at [954, 521] on app-calendar-viewport "Tue 12 Wed 13 2/2 1 Job Thu 14 2/2 1 Job Fri 15 2/2 1 Job Sat 16 2/2 1 Job Sun …" at bounding box center [784, 350] width 1568 height 772
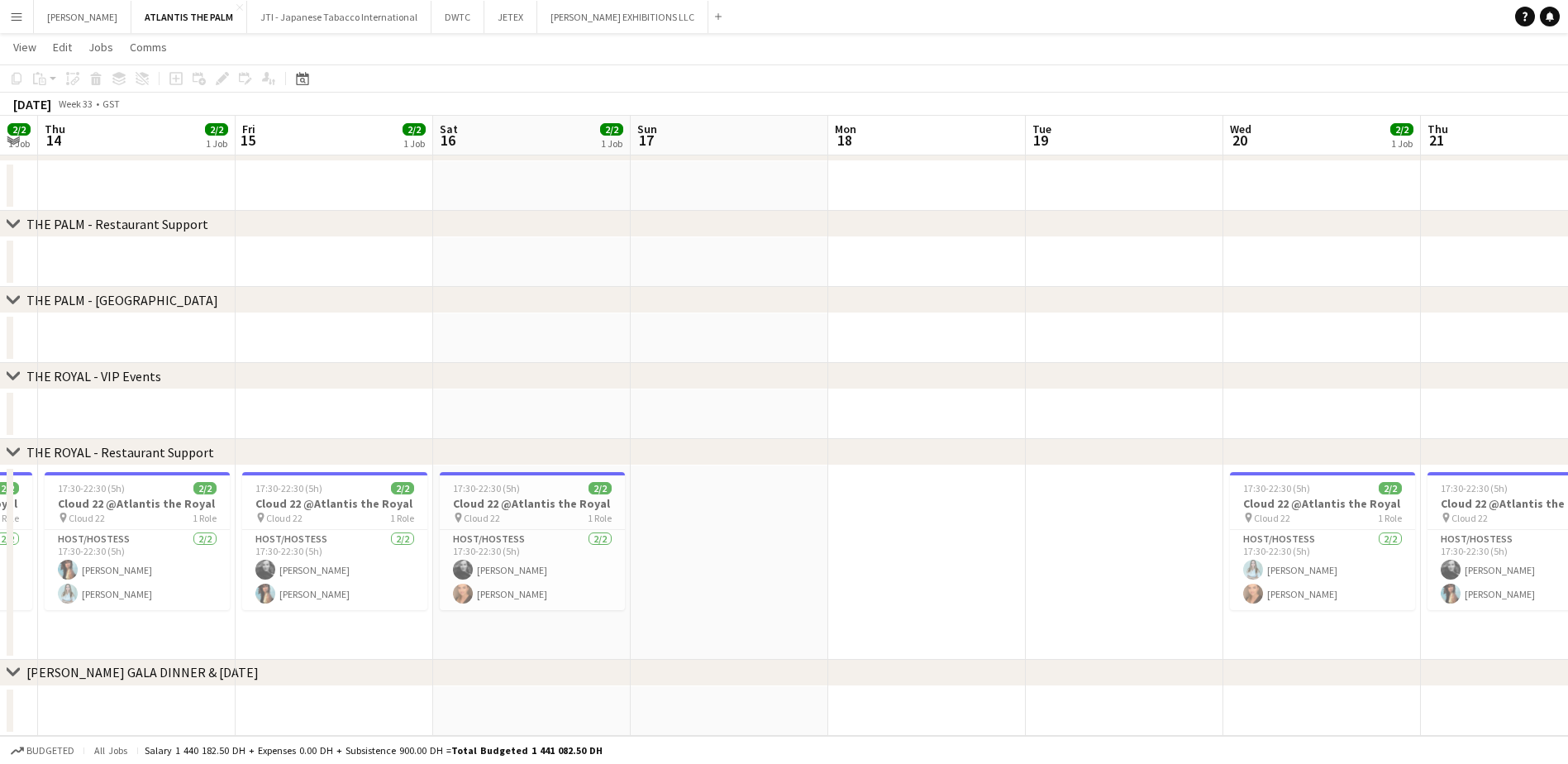
drag, startPoint x: 541, startPoint y: 604, endPoint x: 1030, endPoint y: 604, distance: 489.0
click at [1030, 584] on app-calendar-viewport "Tue 12 Wed 13 2/2 1 Job Thu 14 2/2 1 Job Fri 15 2/2 1 Job Sat 16 2/2 1 Job Sun …" at bounding box center [784, 350] width 1568 height 772
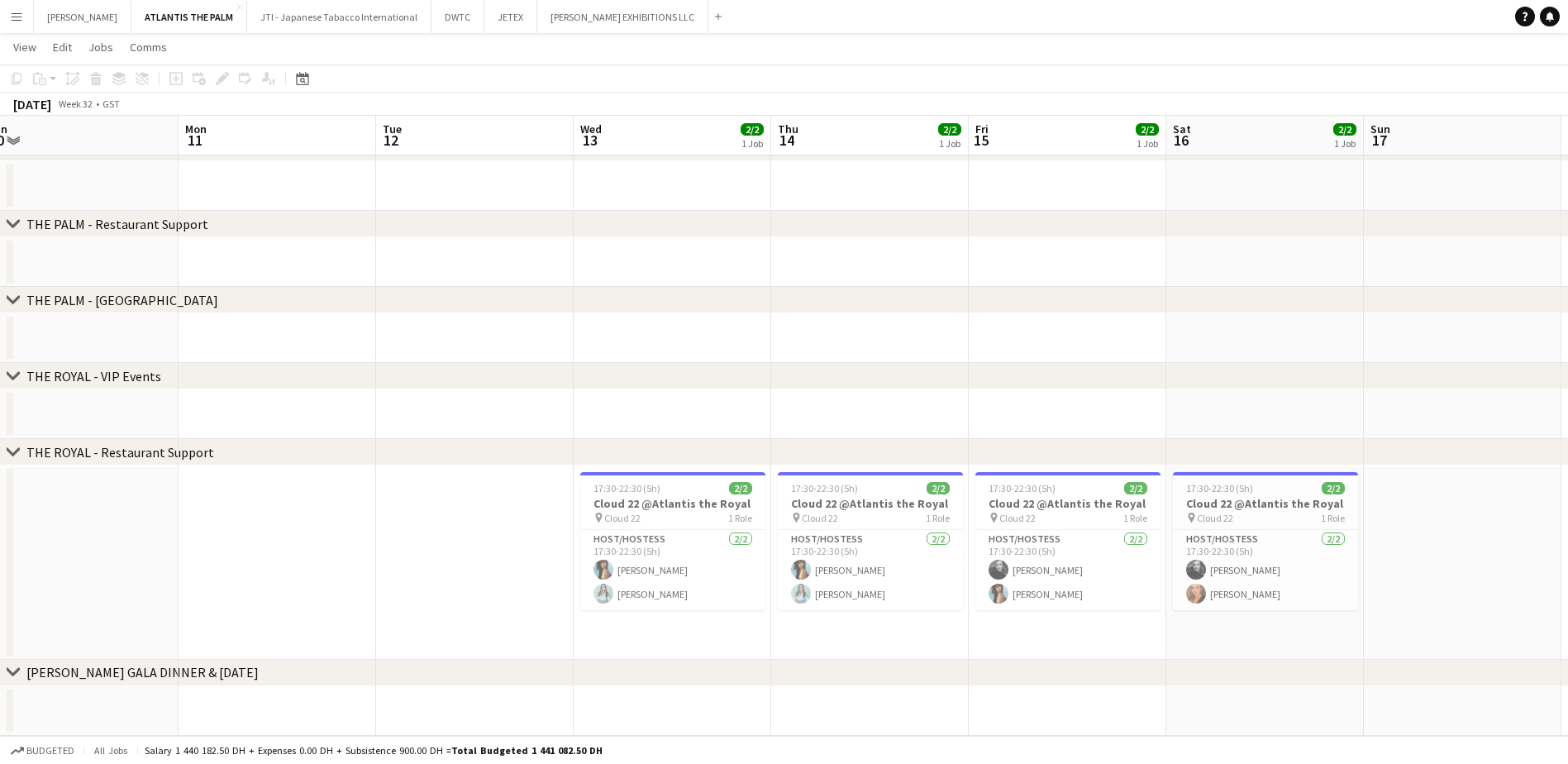
drag, startPoint x: 754, startPoint y: 640, endPoint x: 810, endPoint y: 630, distance: 56.9
click at [1083, 584] on app-calendar-viewport "Fri 8 2/2 1 Job Sat 9 2/2 1 Job Sun 10 Mon 11 Tue 12 Wed 13 2/2 1 Job Thu 14 2/…" at bounding box center [784, 350] width 1568 height 772
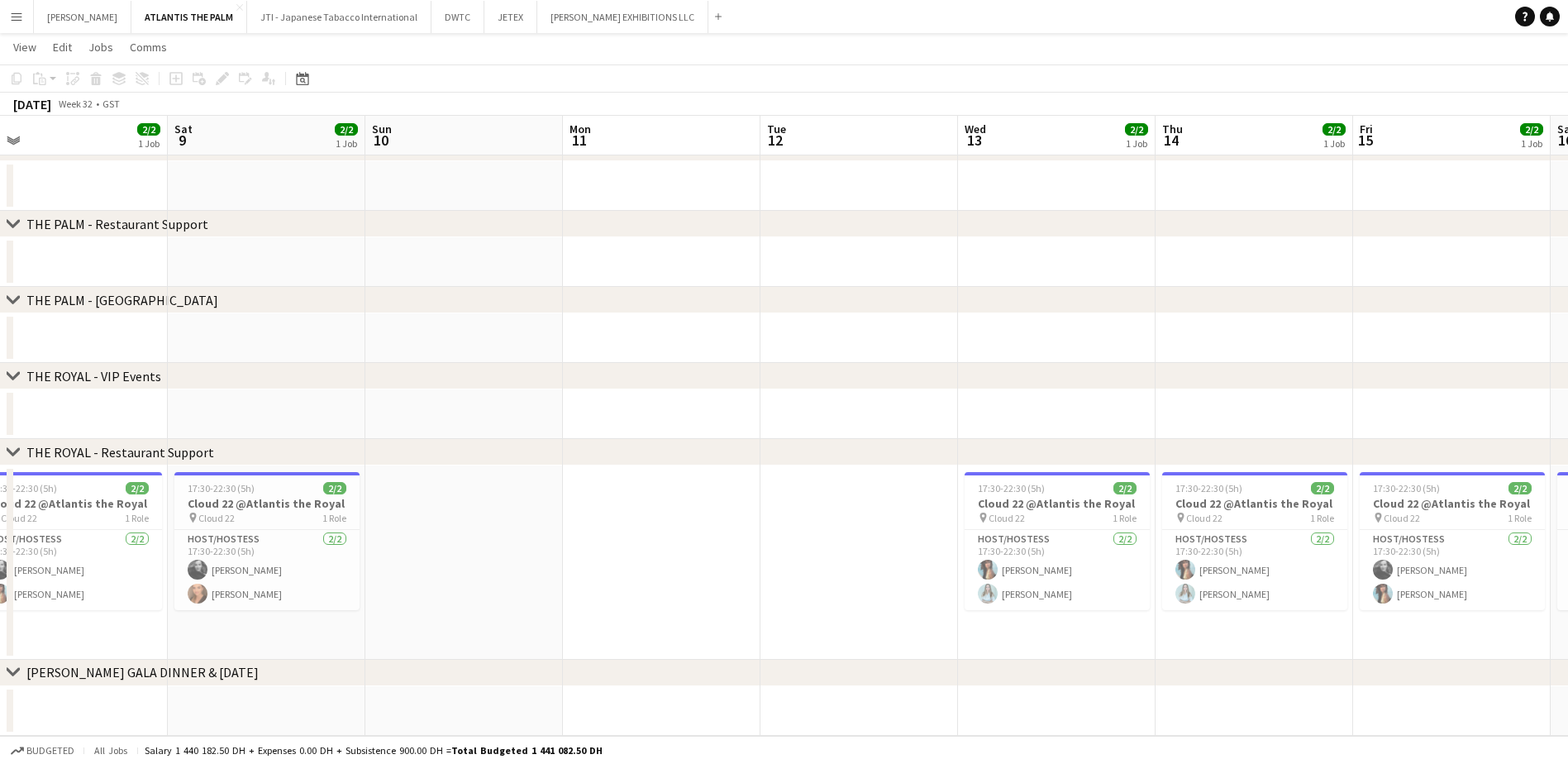
drag, startPoint x: 604, startPoint y: 632, endPoint x: 650, endPoint y: 641, distance: 46.9
click at [1067, 584] on app-calendar-viewport "Wed 6 2/2 1 Job Thu 7 2/2 1 Job Fri 8 2/2 1 Job Sat 9 2/2 1 Job Sun 10 Mon 11 T…" at bounding box center [784, 350] width 1568 height 772
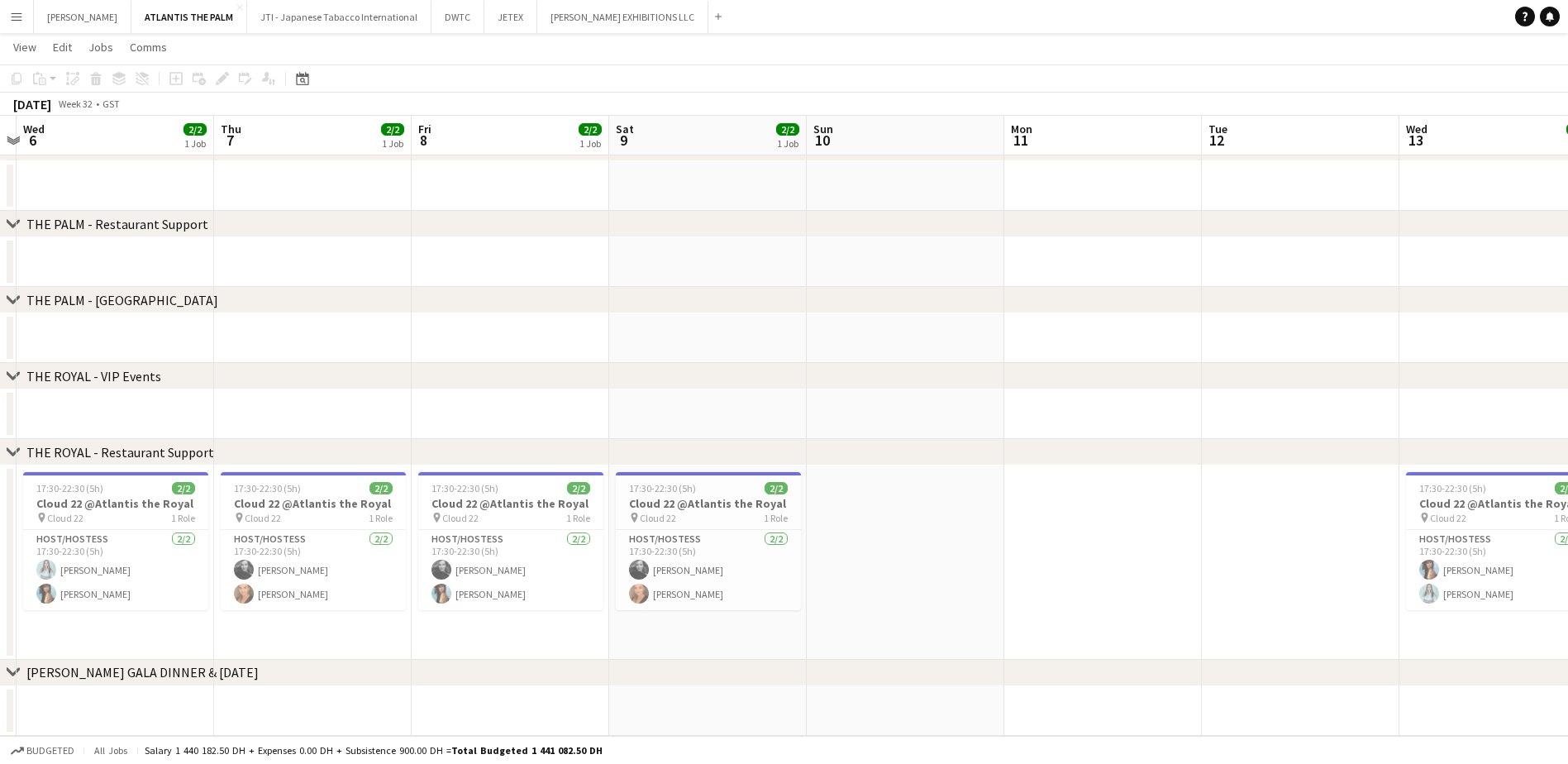
drag, startPoint x: 656, startPoint y: 642, endPoint x: 982, endPoint y: 642, distance: 326.0
click at [982, 584] on app-calendar-viewport "Mon 4 Tue 5 Wed 6 2/2 1 Job Thu 7 2/2 1 Job Fri 8 2/2 1 Job Sat 9 2/2 1 Job Sun…" at bounding box center [784, 350] width 1568 height 772
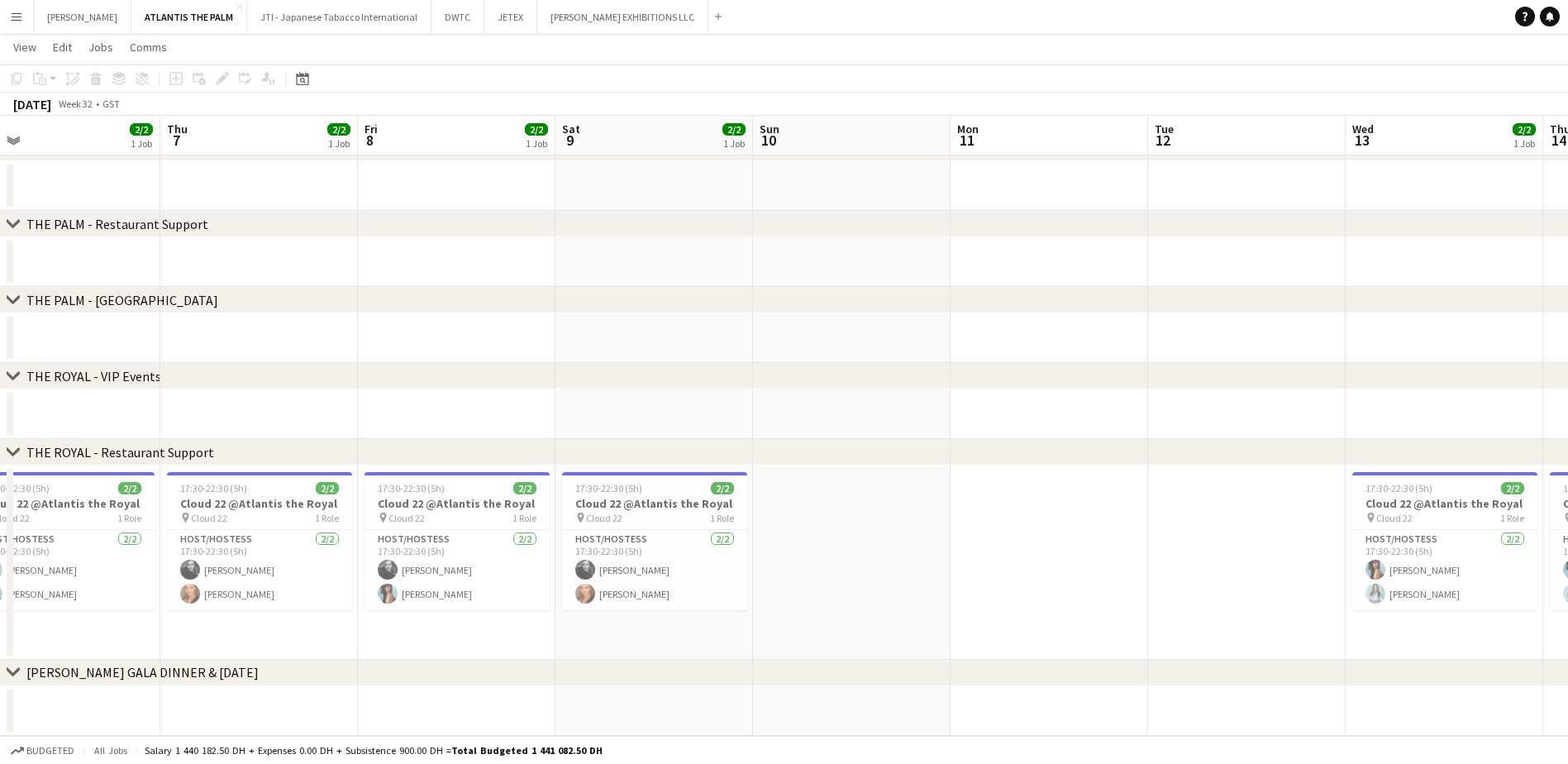
drag, startPoint x: 586, startPoint y: 643, endPoint x: 939, endPoint y: 603, distance: 355.3
click at [939, 584] on app-calendar-viewport "Mon 4 Tue 5 Wed 6 2/2 1 Job Thu 7 2/2 1 Job Fri 8 2/2 1 Job Sat 9 2/2 1 Job Sun…" at bounding box center [784, 350] width 1568 height 772
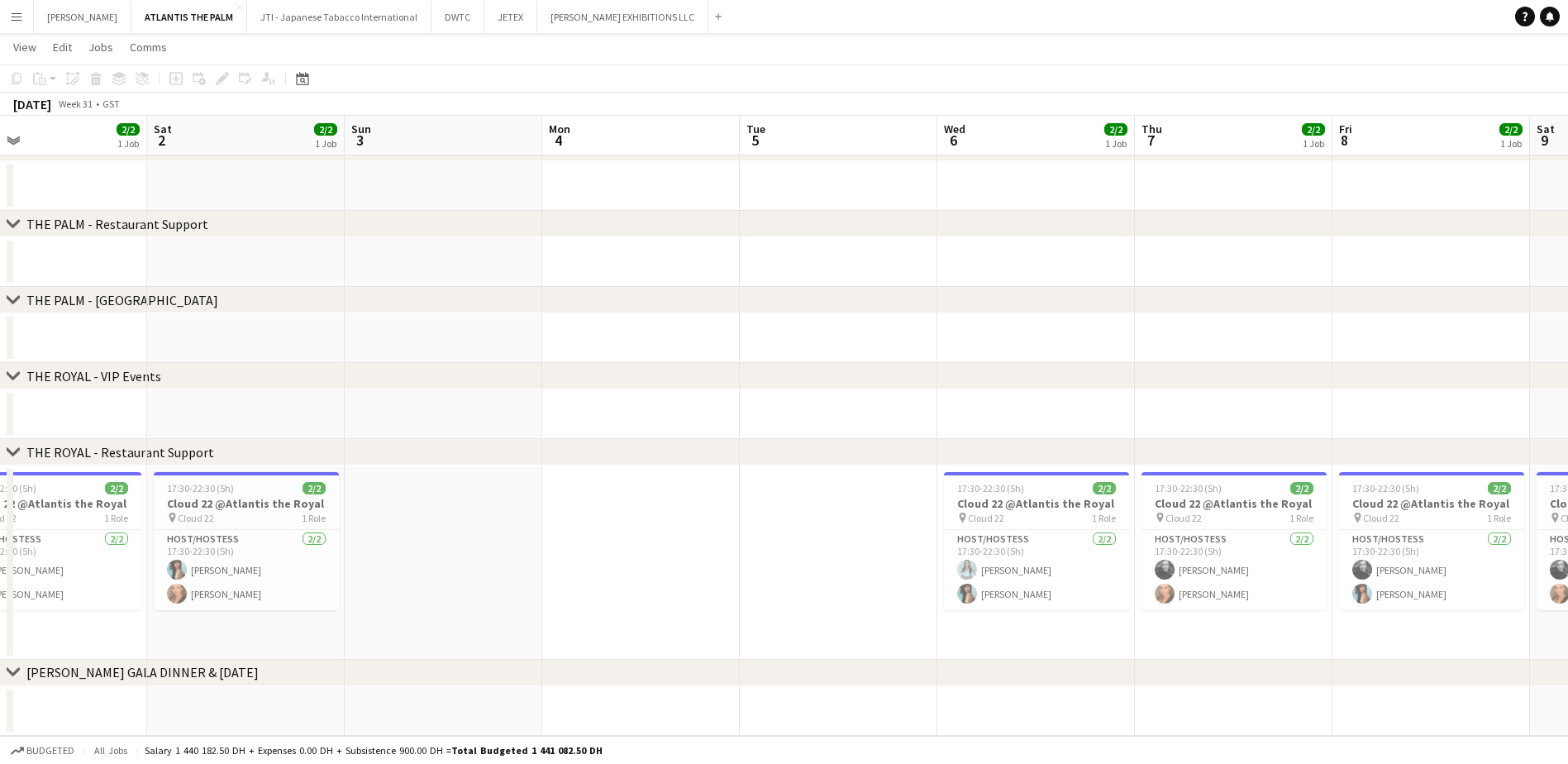
drag, startPoint x: 349, startPoint y: 535, endPoint x: 809, endPoint y: 540, distance: 460.0
click at [826, 538] on app-calendar-viewport "Wed 30 2/2 1 Job Thu 31 2/2 1 Job Fri 1 2/2 1 Job Sat 2 2/2 1 Job Sun 3 Mon 4 T…" at bounding box center [784, 350] width 1568 height 772
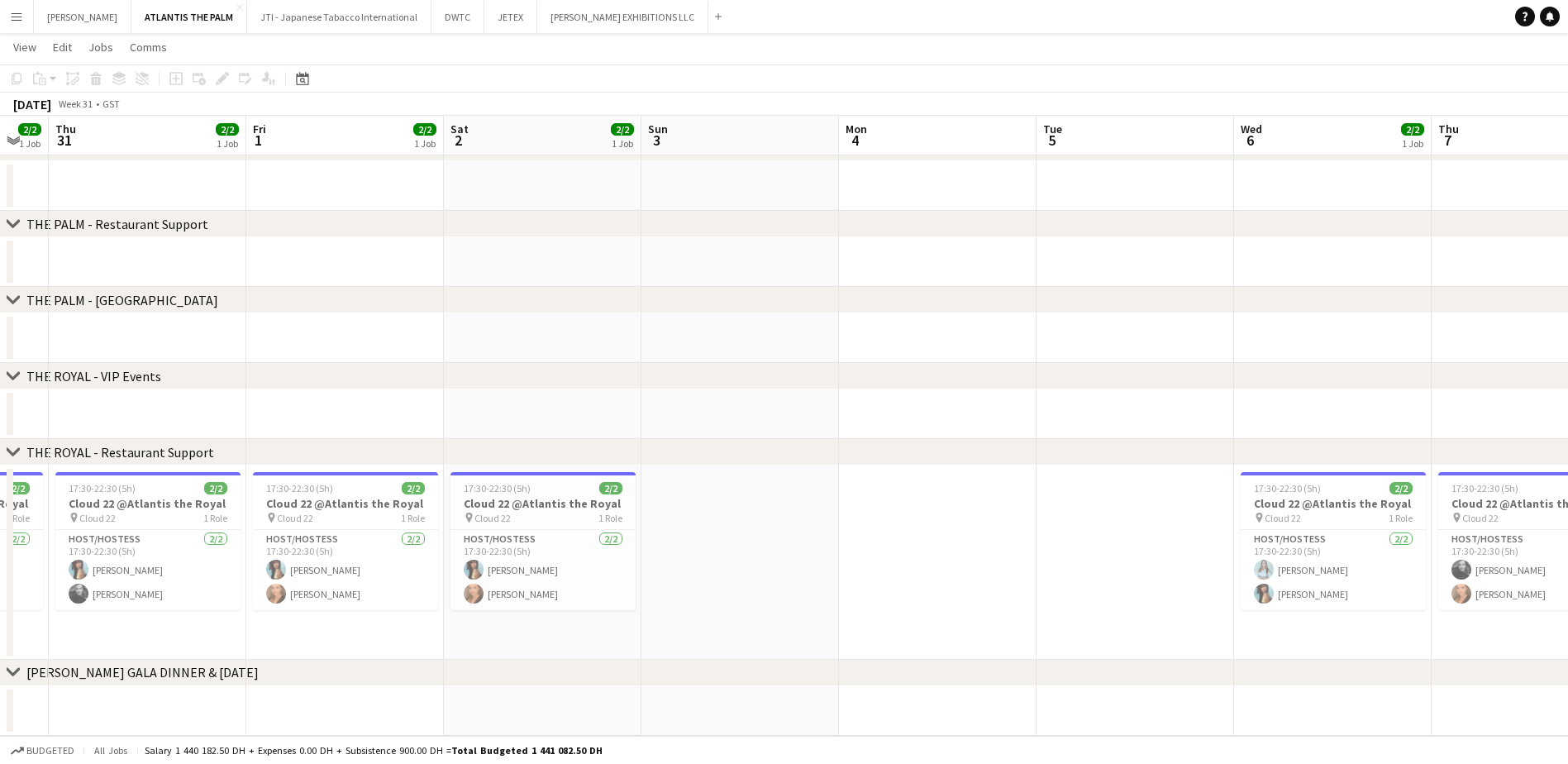
drag, startPoint x: 776, startPoint y: 551, endPoint x: 789, endPoint y: 548, distance: 13.3
click at [789, 548] on app-calendar-viewport "Tue 29 Wed 30 2/2 1 Job Thu 31 2/2 1 Job Fri 1 2/2 1 Job Sat 2 2/2 1 Job Sun 3 …" at bounding box center [784, 350] width 1568 height 772
